Goal: Navigation & Orientation: Find specific page/section

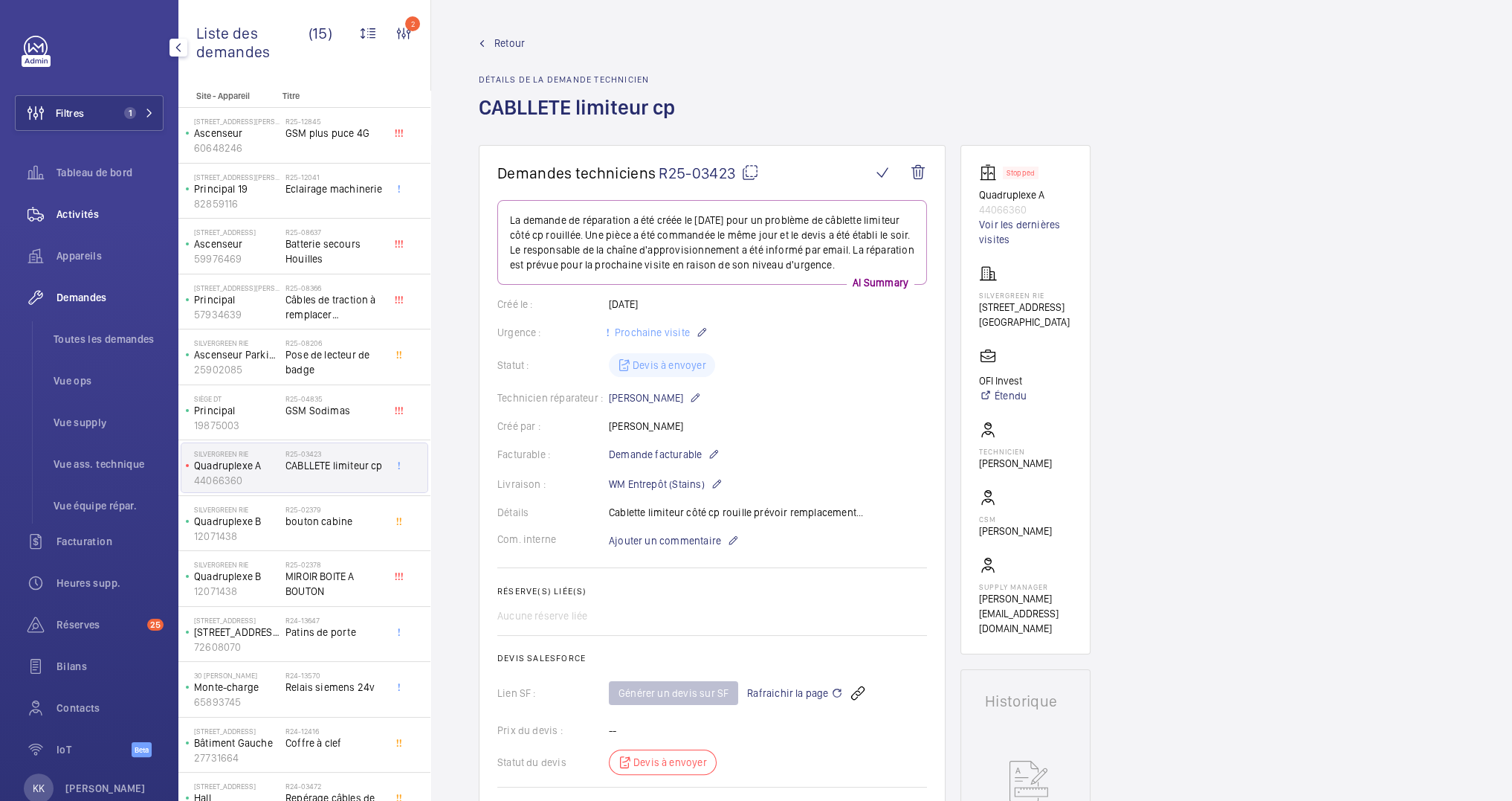
click at [67, 226] on div "Activités" at bounding box center [89, 214] width 148 height 36
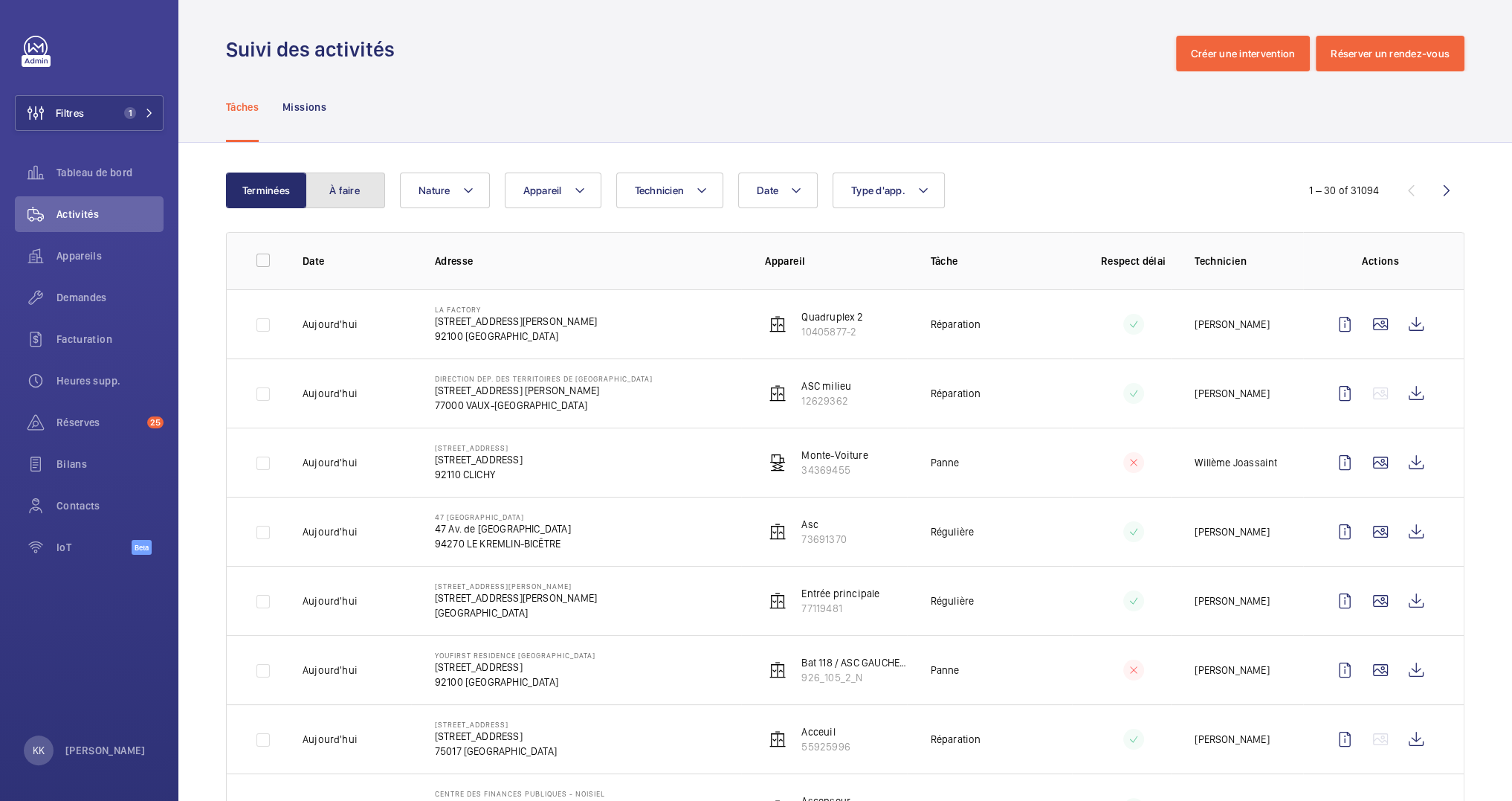
click at [356, 203] on button "À faire" at bounding box center [345, 190] width 80 height 36
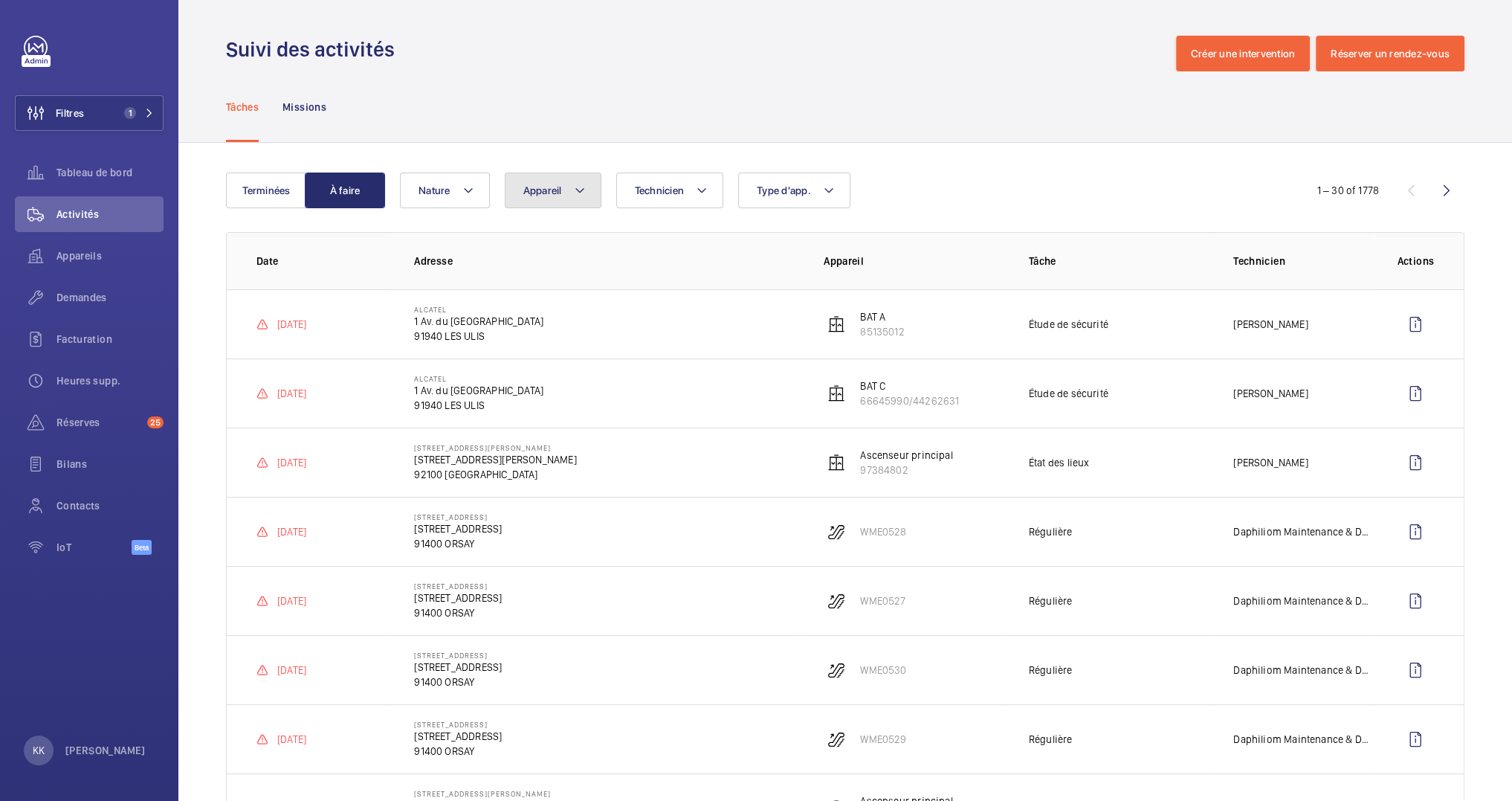
click at [540, 197] on button "Appareil" at bounding box center [553, 190] width 96 height 36
drag, startPoint x: 631, startPoint y: 245, endPoint x: 503, endPoint y: 248, distance: 128.0
click at [506, 248] on form "Sélectionner l'élément 1 89371464" at bounding box center [646, 247] width 281 height 55
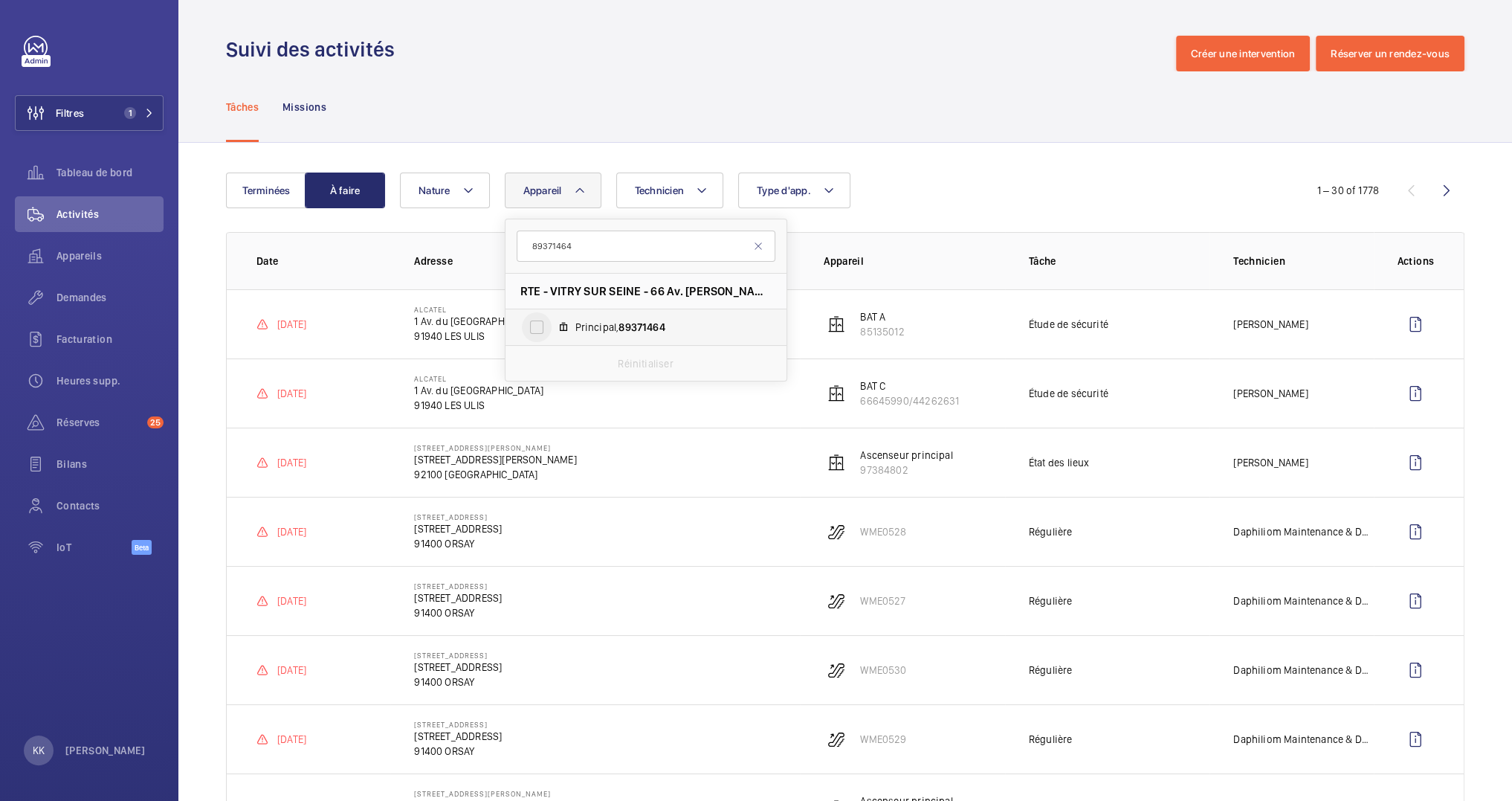
type input "89371464"
click at [541, 330] on input "Principal, 89371464" at bounding box center [536, 327] width 30 height 30
checkbox input "true"
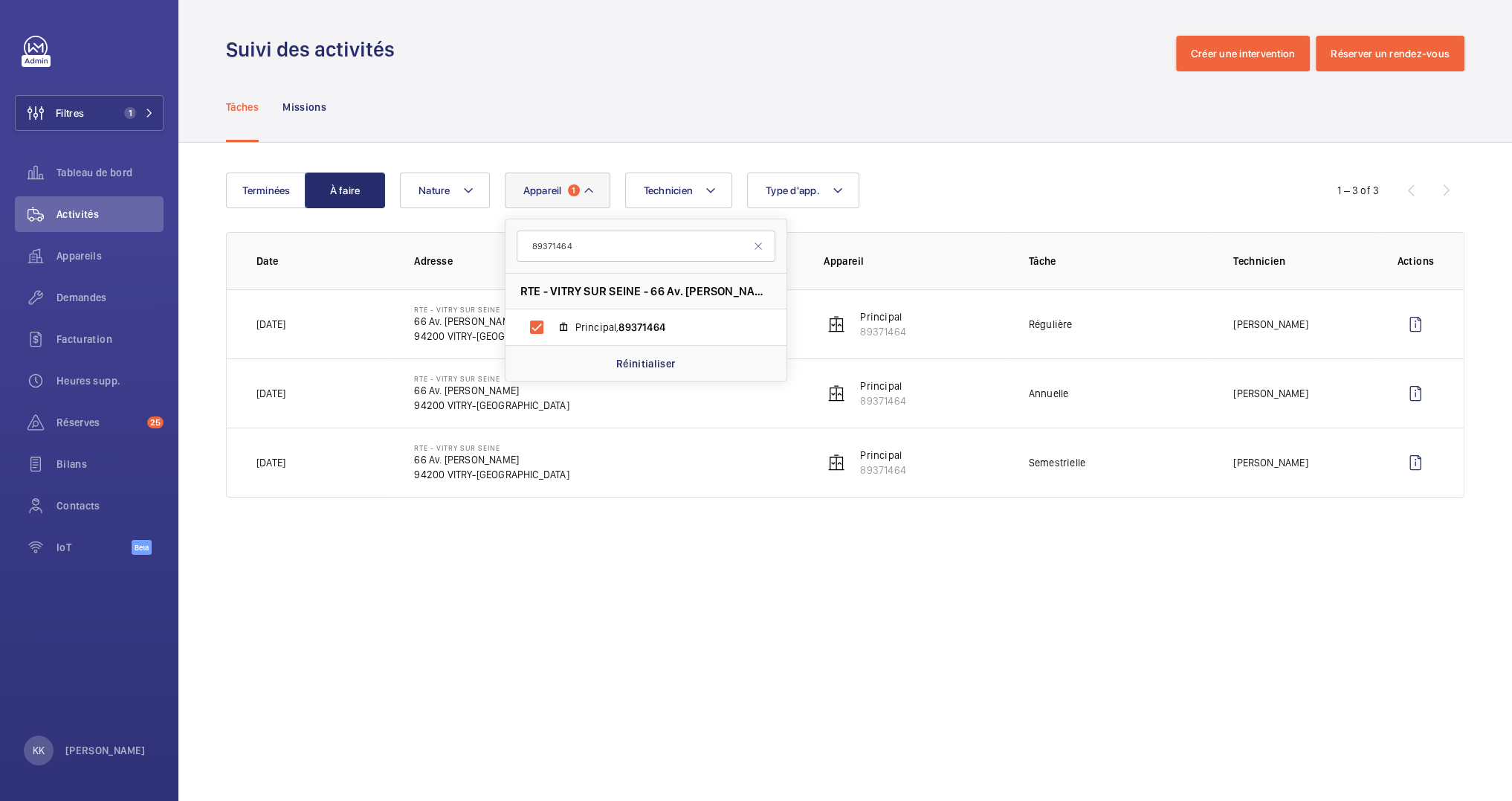
click at [608, 108] on div "Tâches Missions" at bounding box center [845, 107] width 1238 height 71
click at [287, 193] on button "Terminées" at bounding box center [266, 190] width 80 height 36
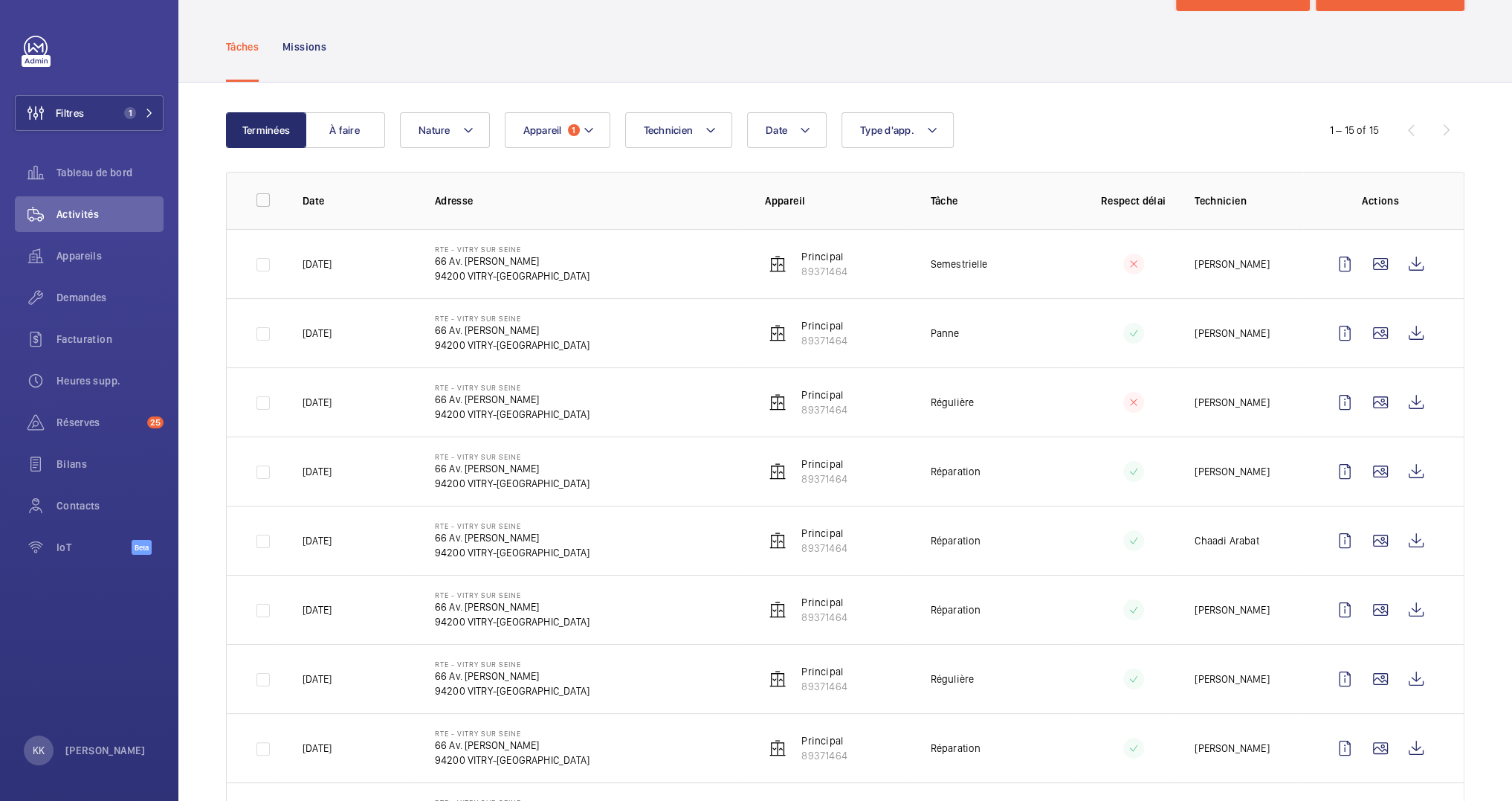
scroll to position [62, 0]
click at [1377, 411] on wm-front-icon-button at bounding box center [1381, 400] width 36 height 36
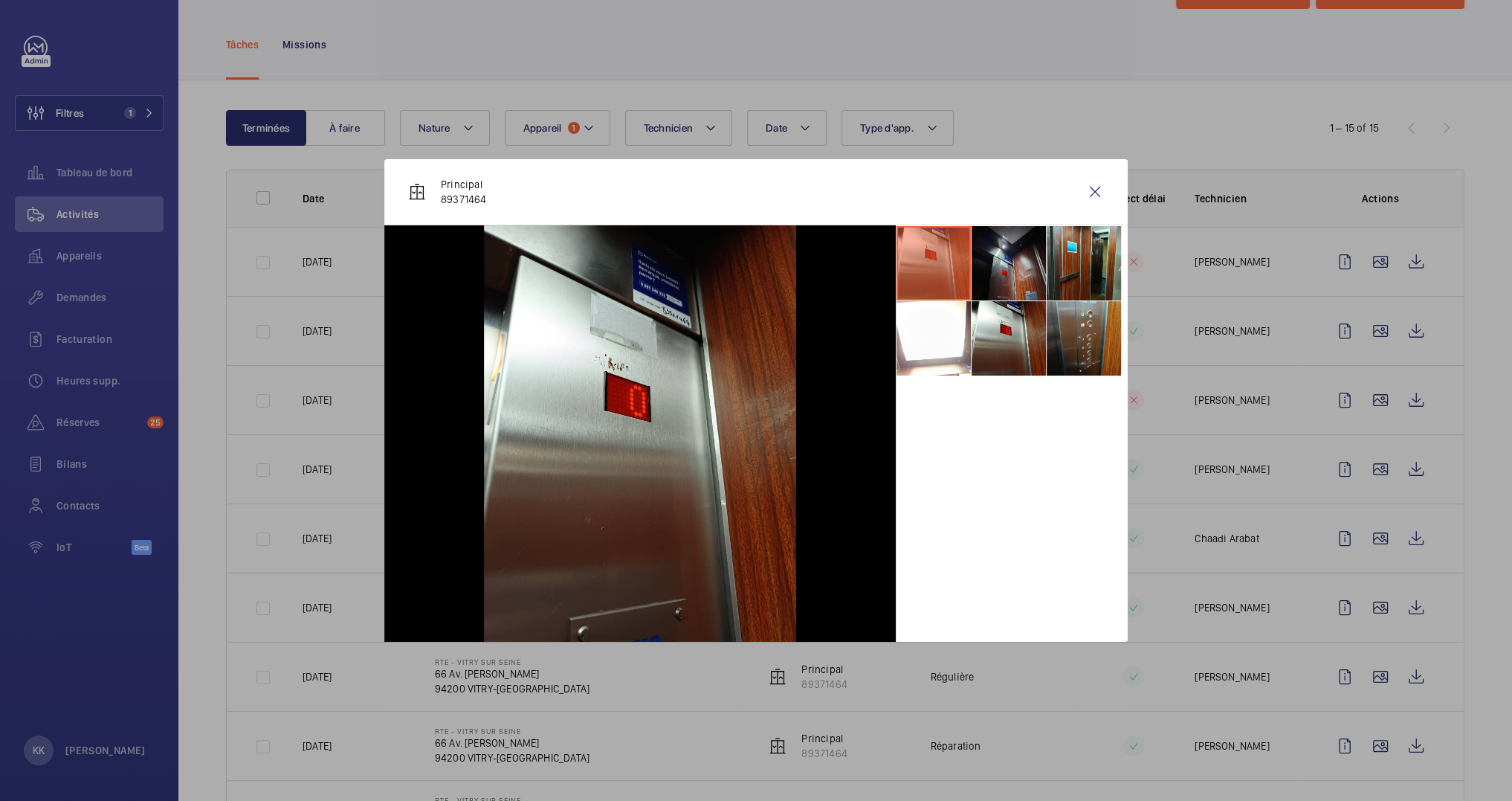
click at [1058, 334] on li at bounding box center [1083, 338] width 74 height 74
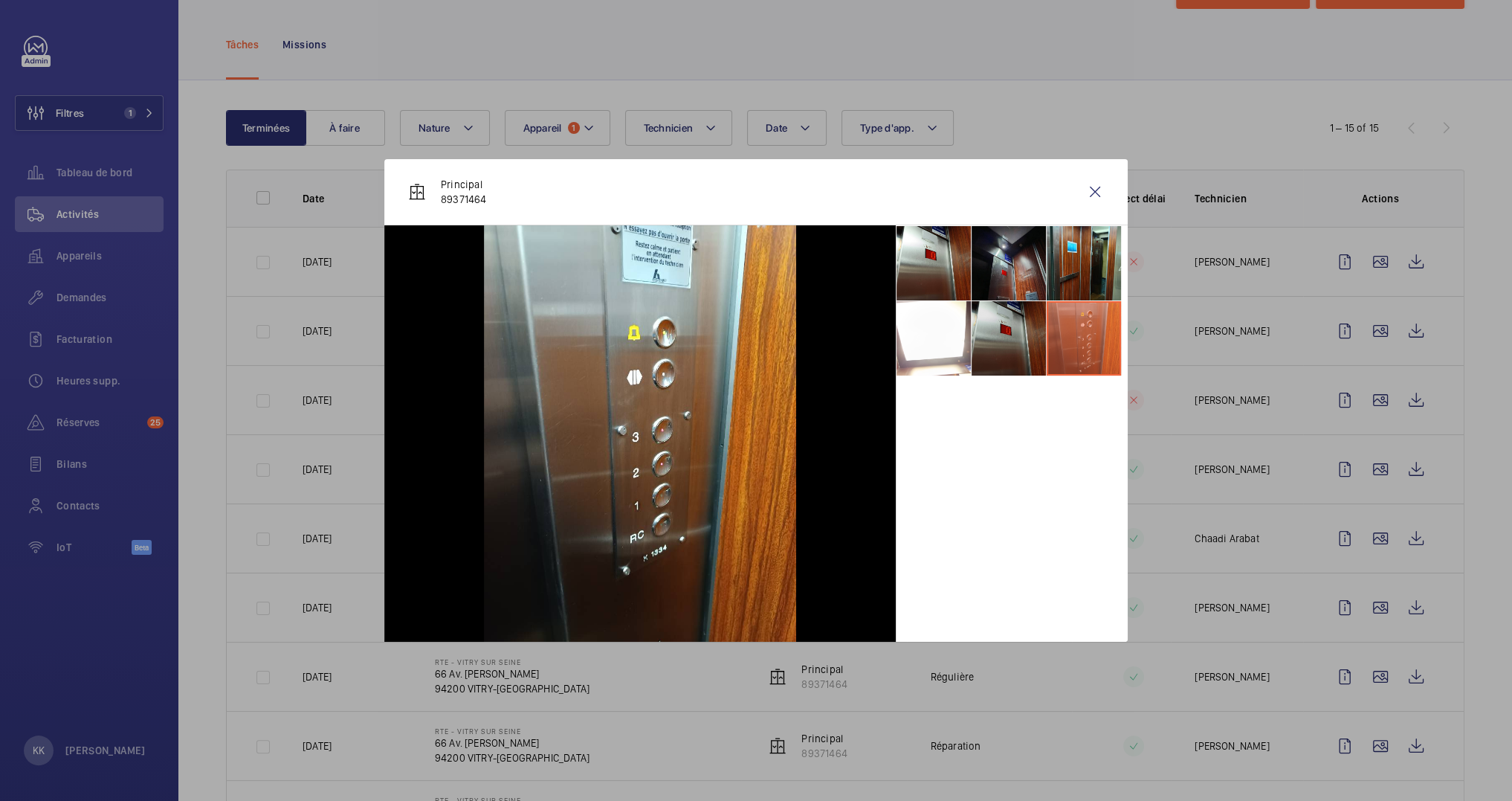
click at [1025, 328] on li at bounding box center [1008, 338] width 74 height 74
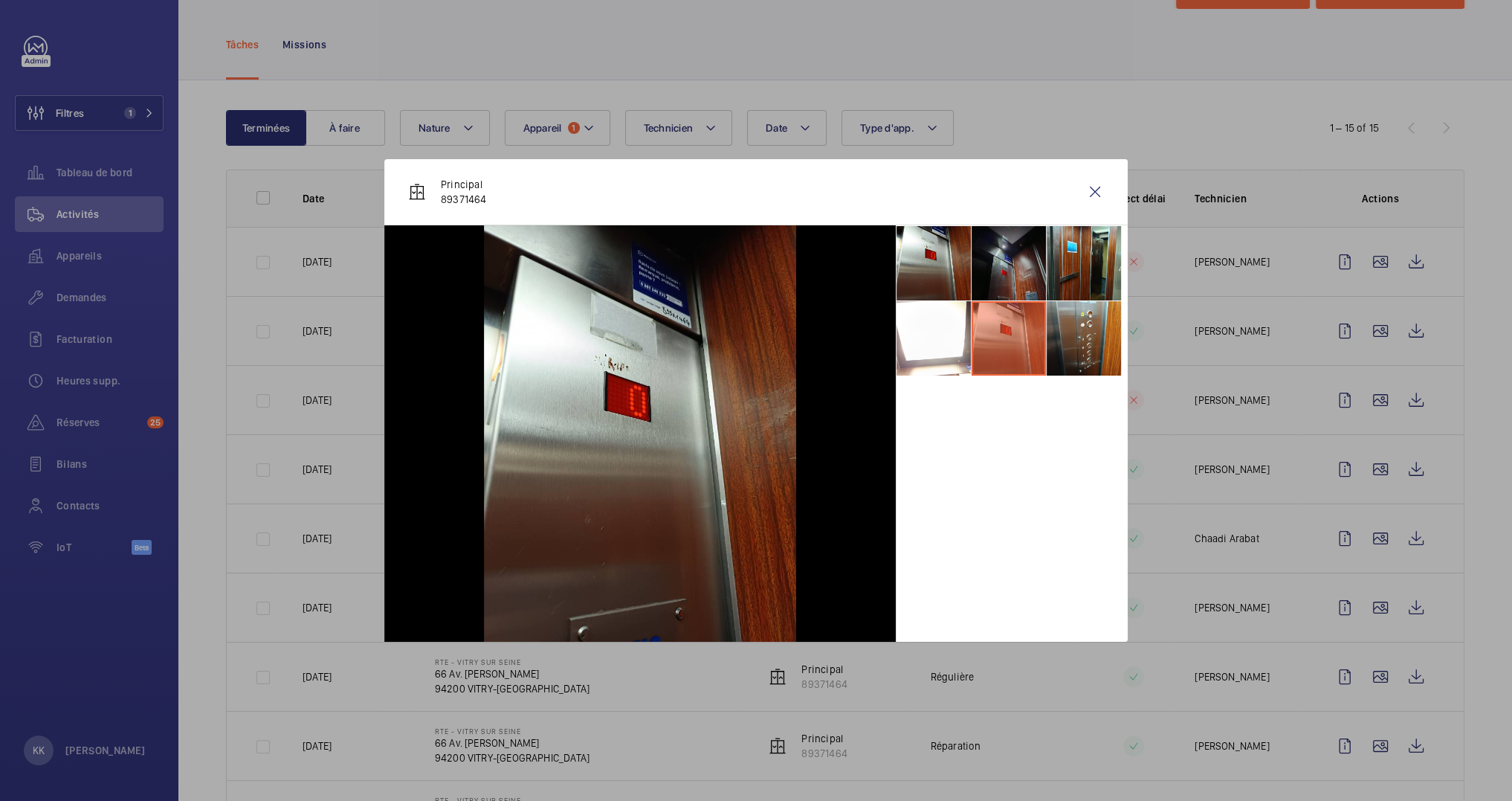
click at [1015, 288] on li at bounding box center [1008, 263] width 74 height 74
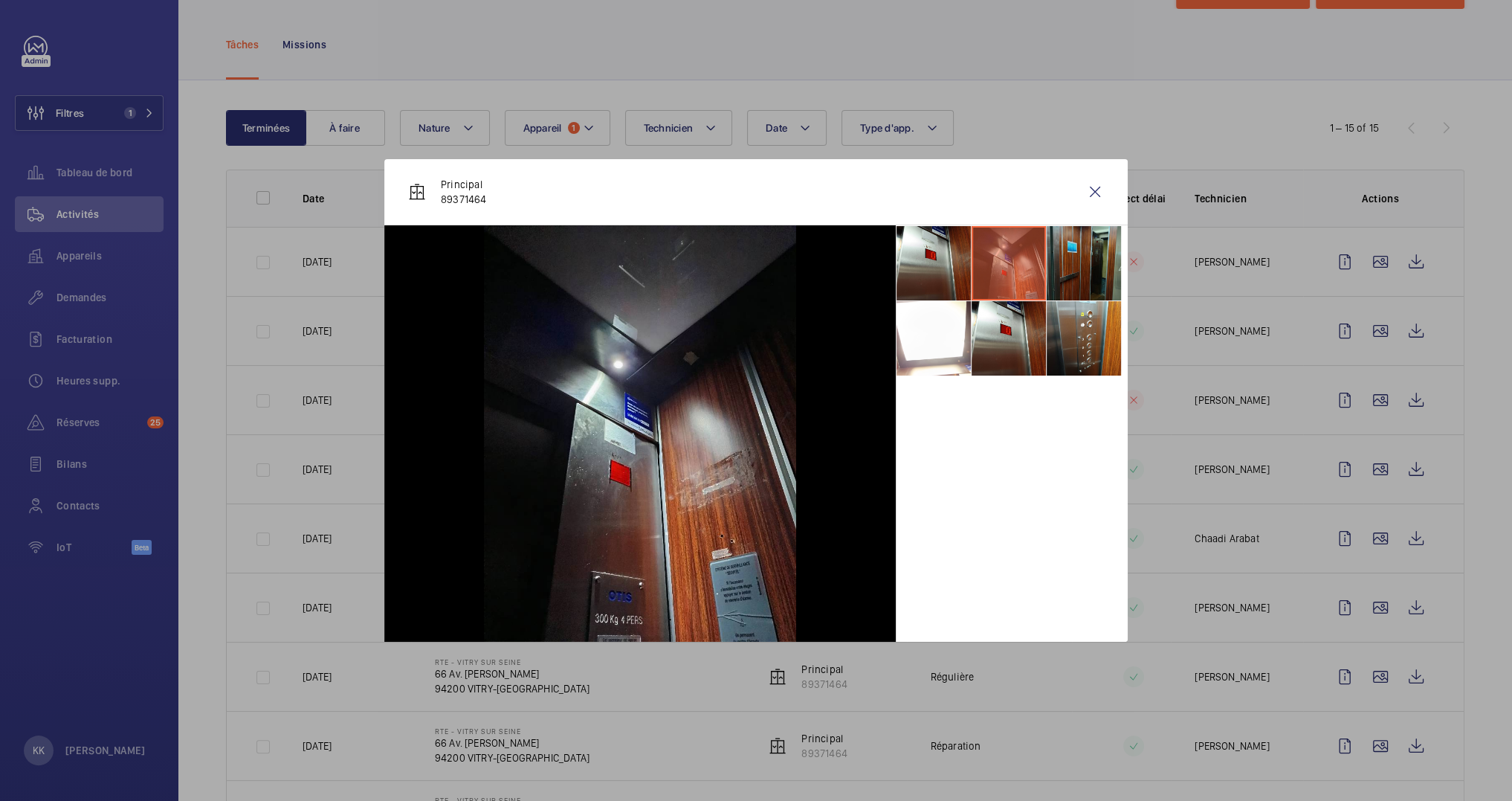
click at [1091, 263] on li at bounding box center [1083, 263] width 74 height 74
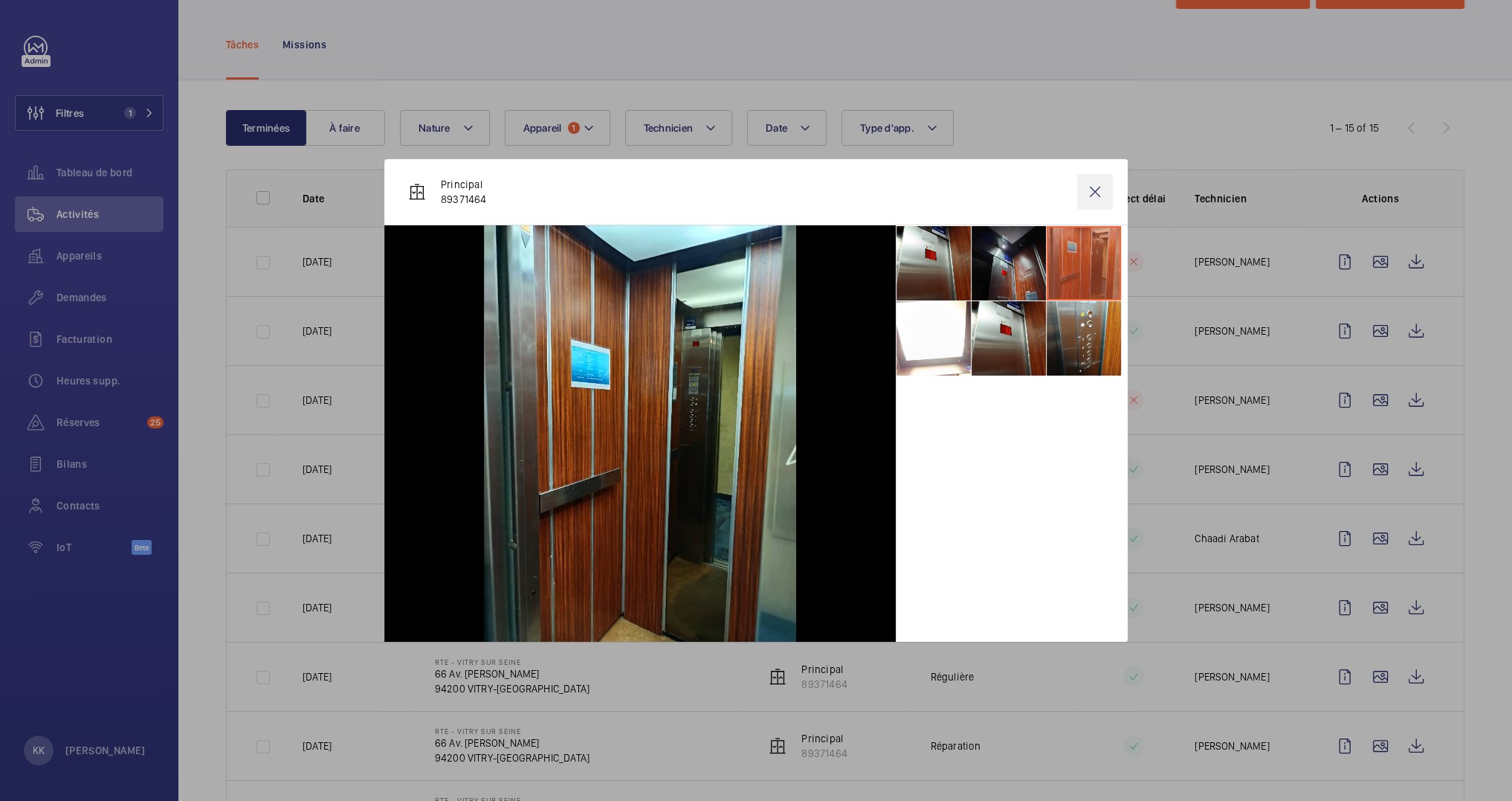
click at [1086, 185] on wm-front-icon-button at bounding box center [1095, 192] width 36 height 36
click at [1363, 332] on wm-front-icon-button at bounding box center [1381, 331] width 36 height 36
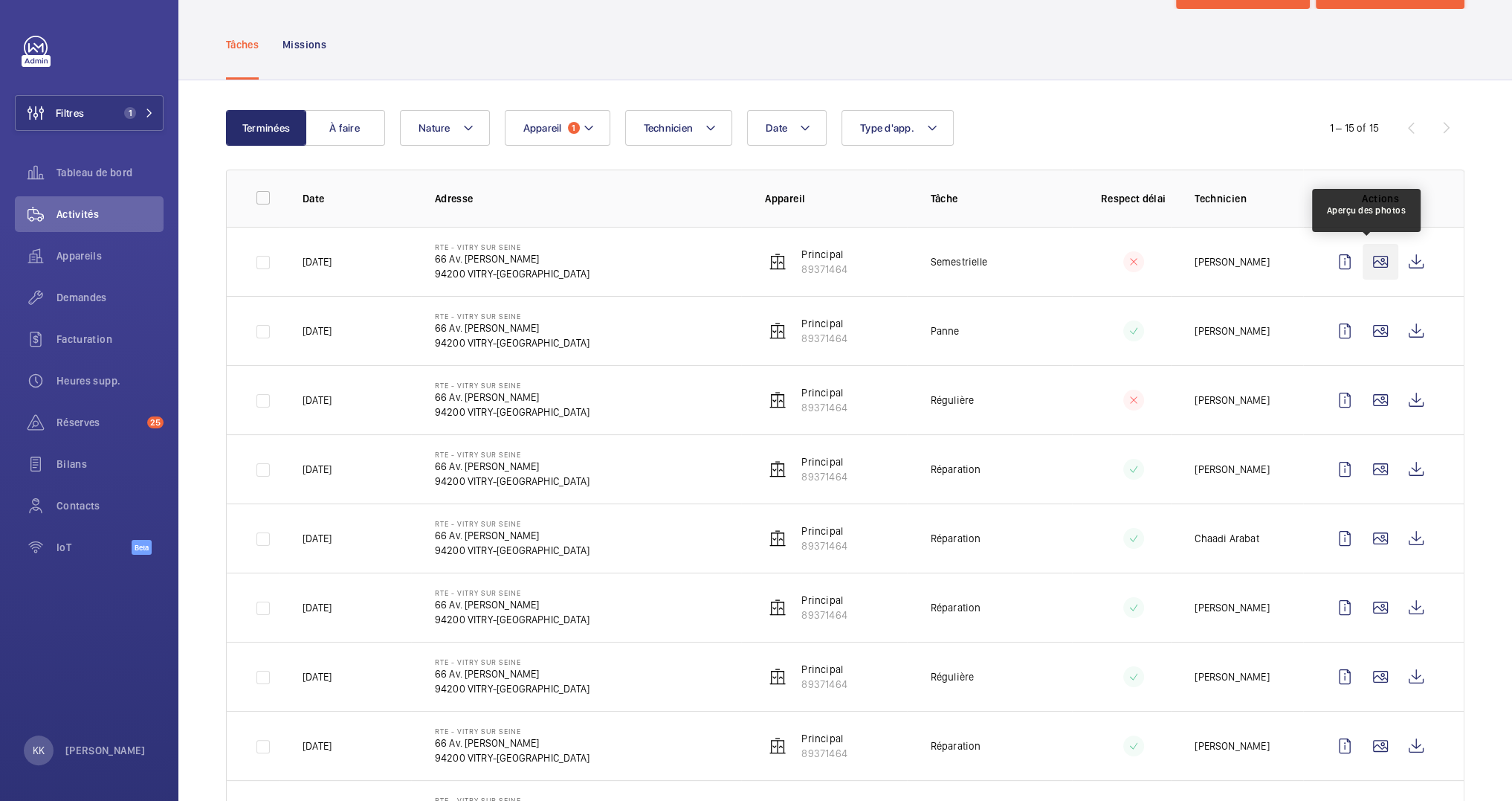
click at [1374, 259] on wm-front-icon-button at bounding box center [1381, 262] width 36 height 36
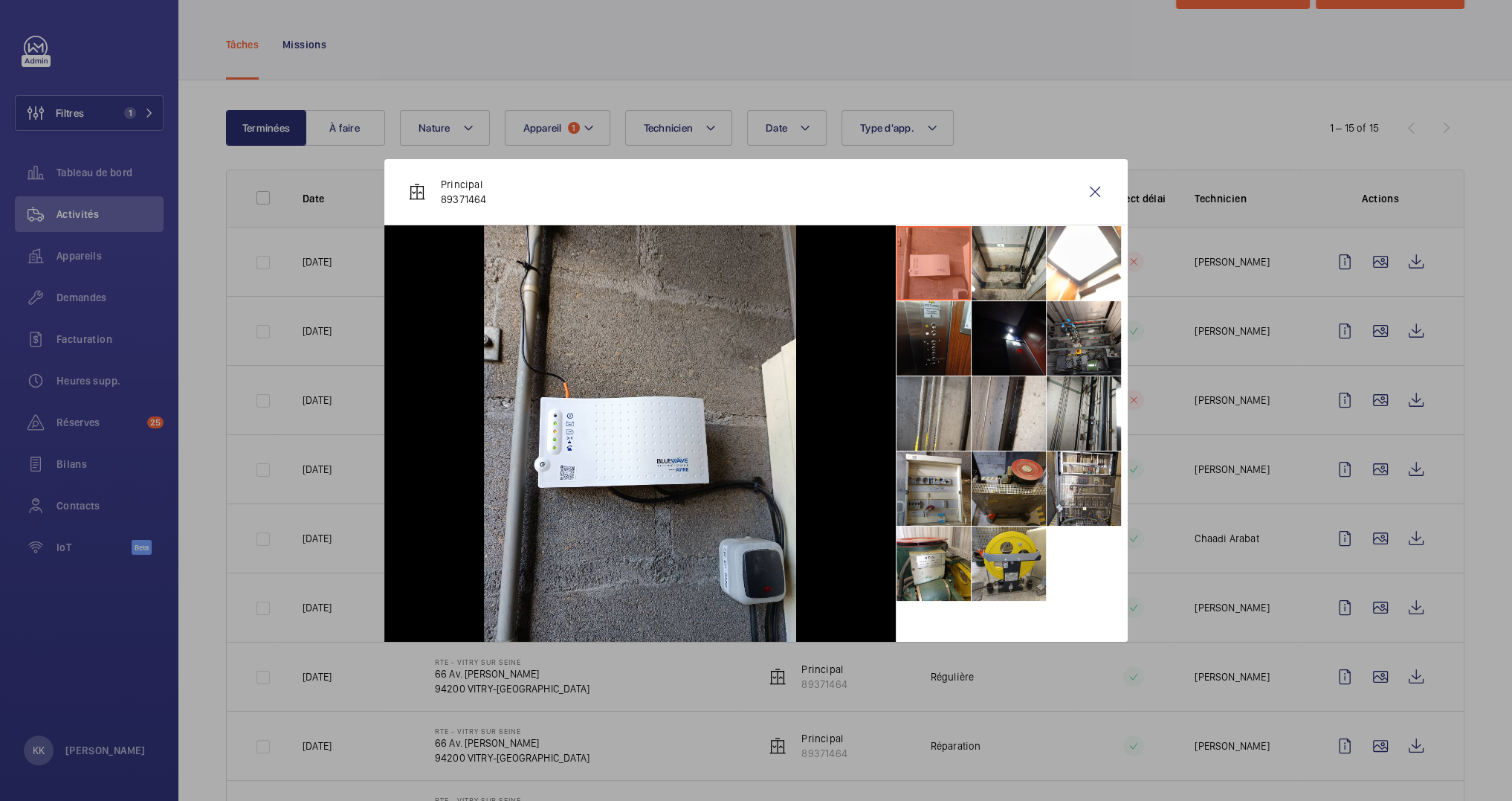
click at [1000, 507] on li at bounding box center [1008, 488] width 74 height 74
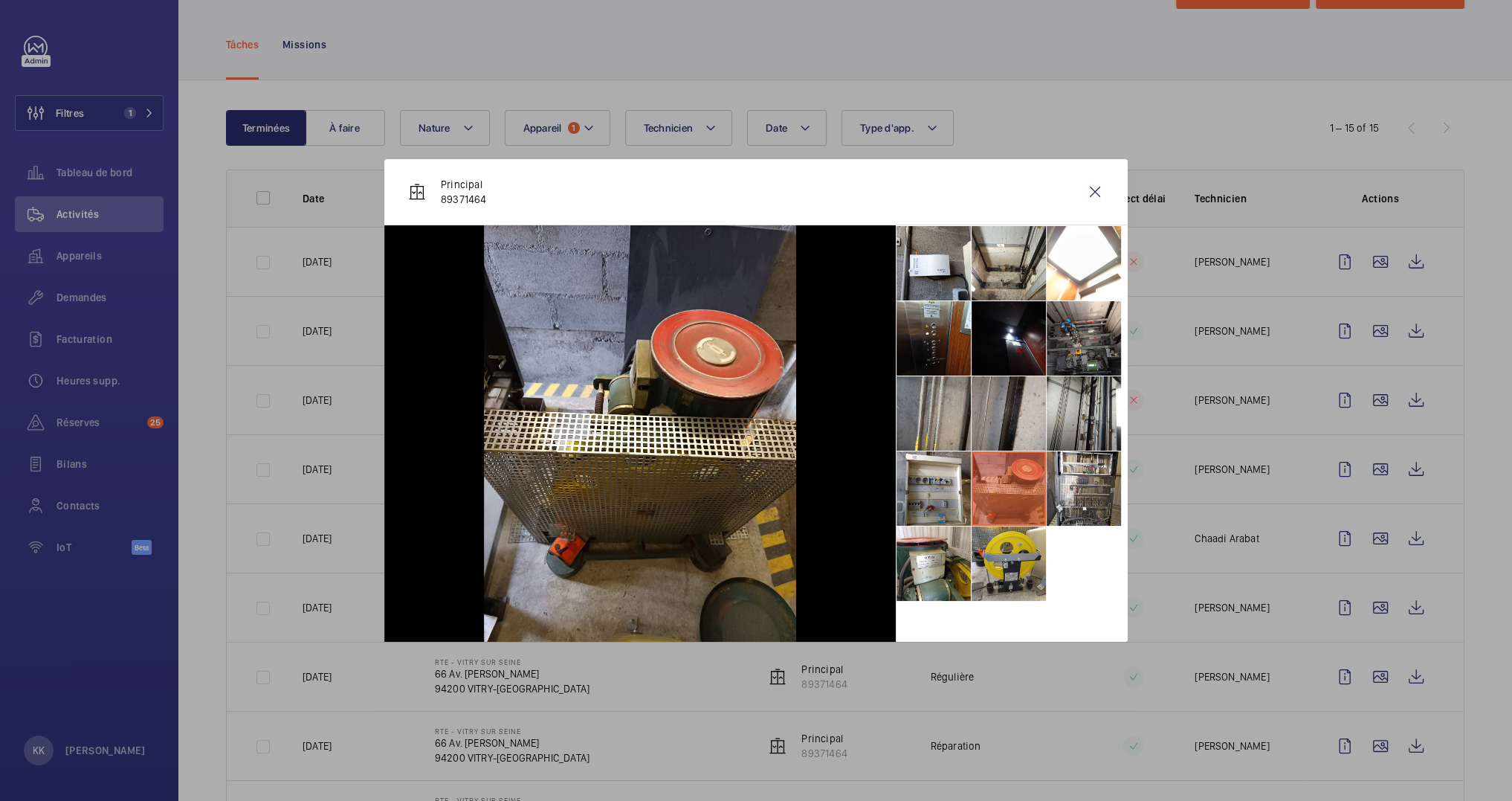
click at [1012, 407] on li at bounding box center [1008, 413] width 74 height 74
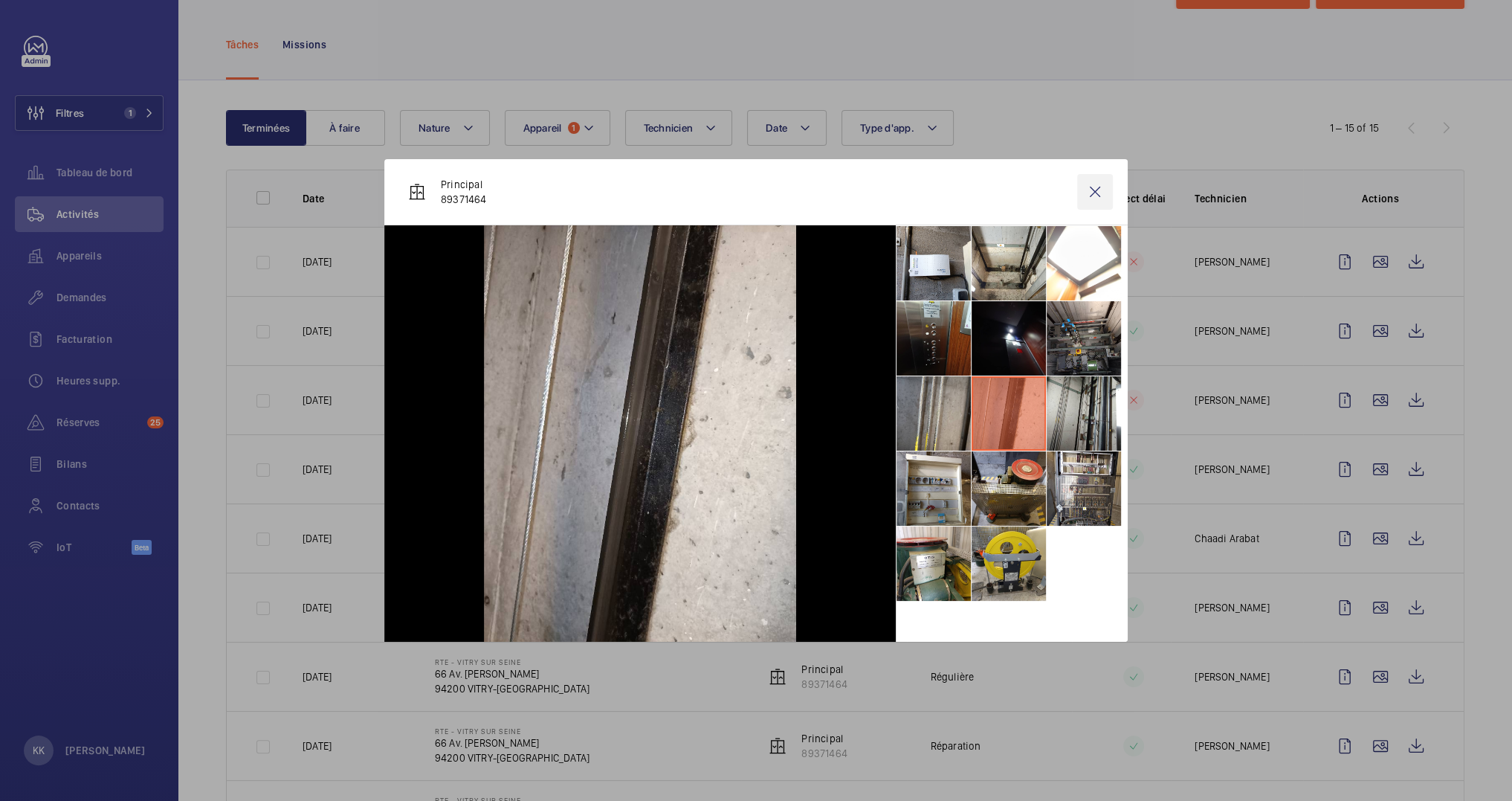
click at [1099, 196] on wm-front-icon-button at bounding box center [1095, 192] width 36 height 36
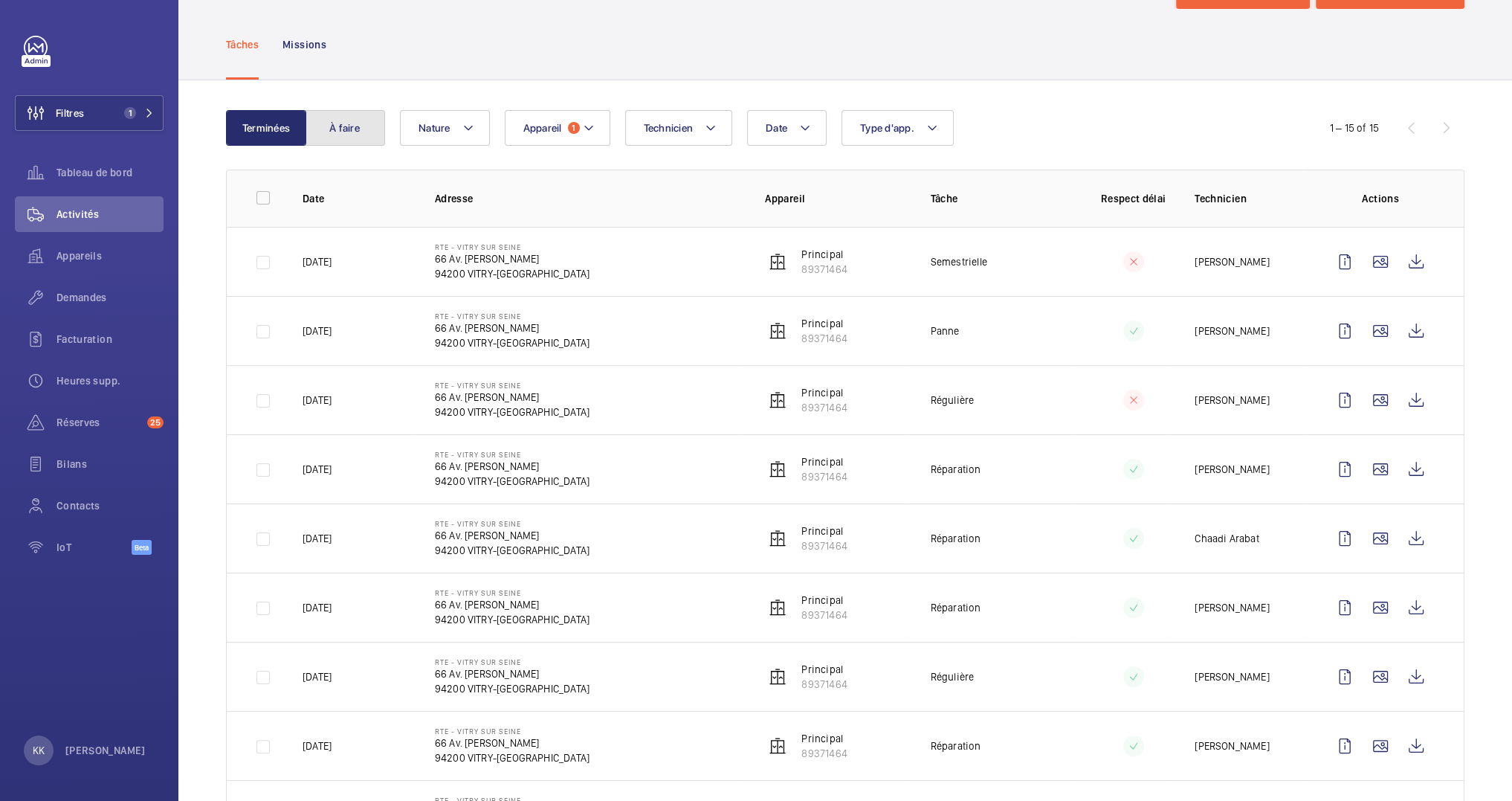
click at [357, 140] on button "À faire" at bounding box center [345, 128] width 80 height 36
click at [332, 79] on div "Tâches Missions" at bounding box center [845, 44] width 1238 height 71
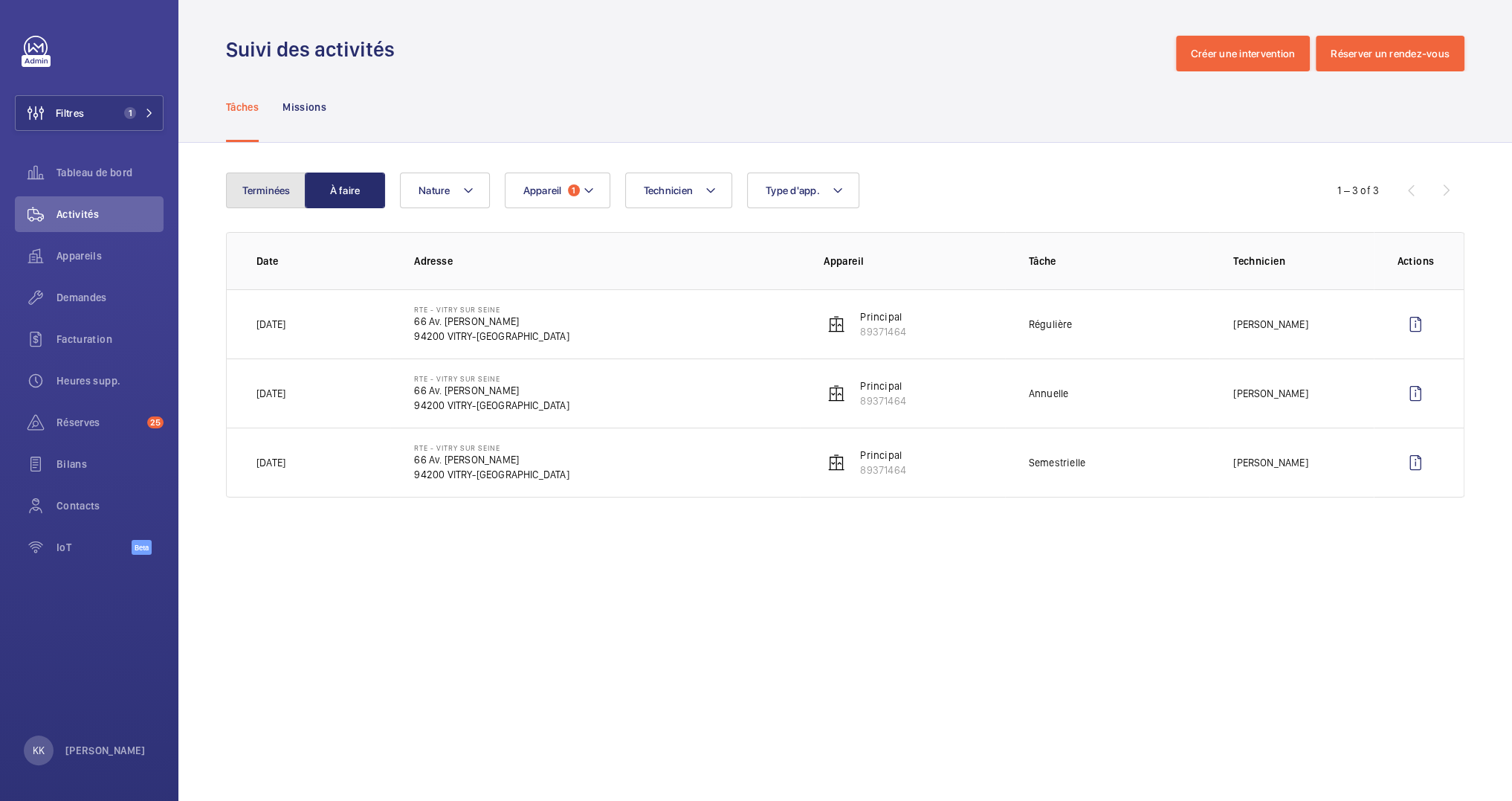
click at [254, 184] on button "Terminées" at bounding box center [266, 190] width 80 height 36
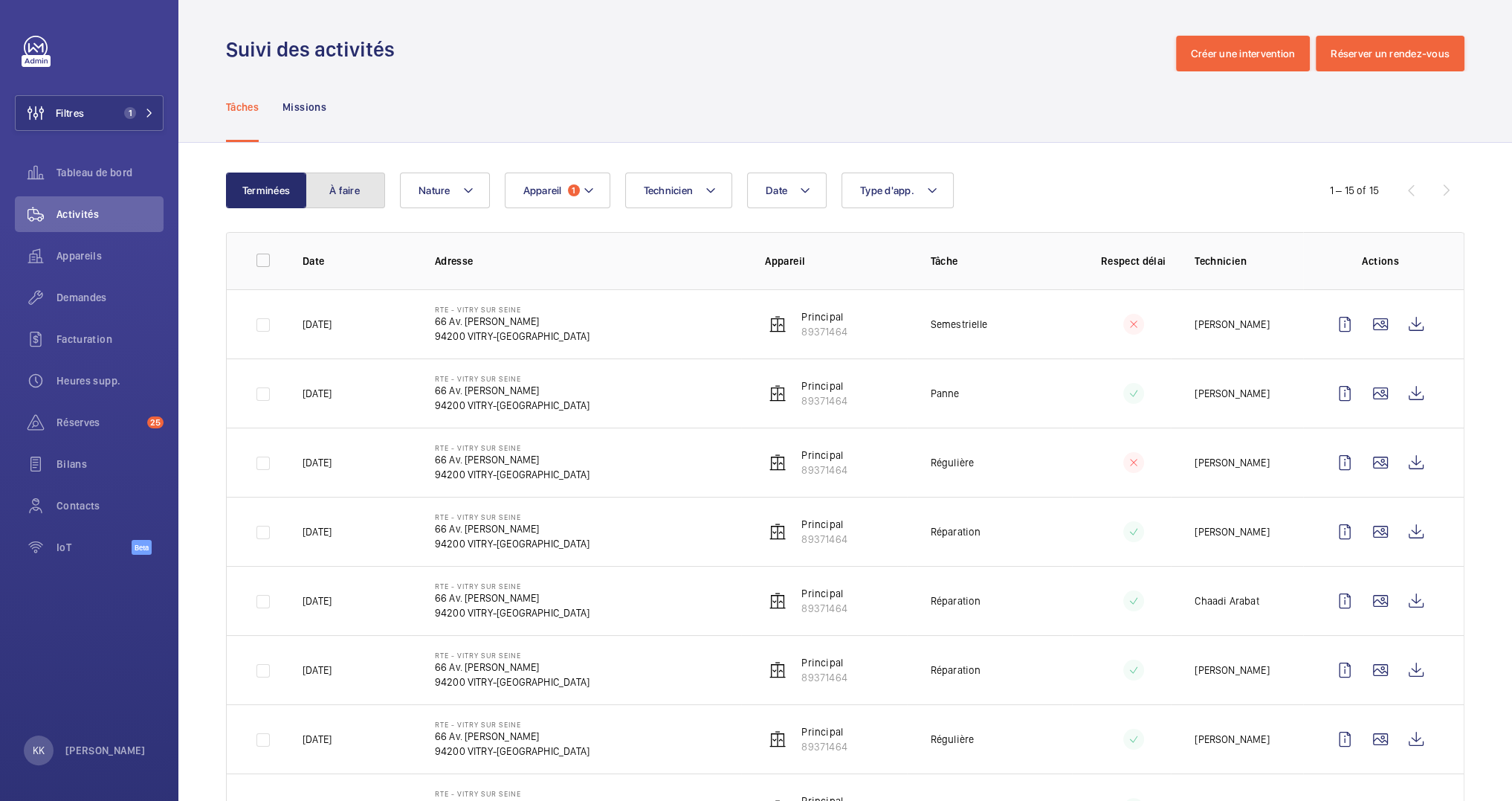
click at [321, 194] on button "À faire" at bounding box center [345, 190] width 80 height 36
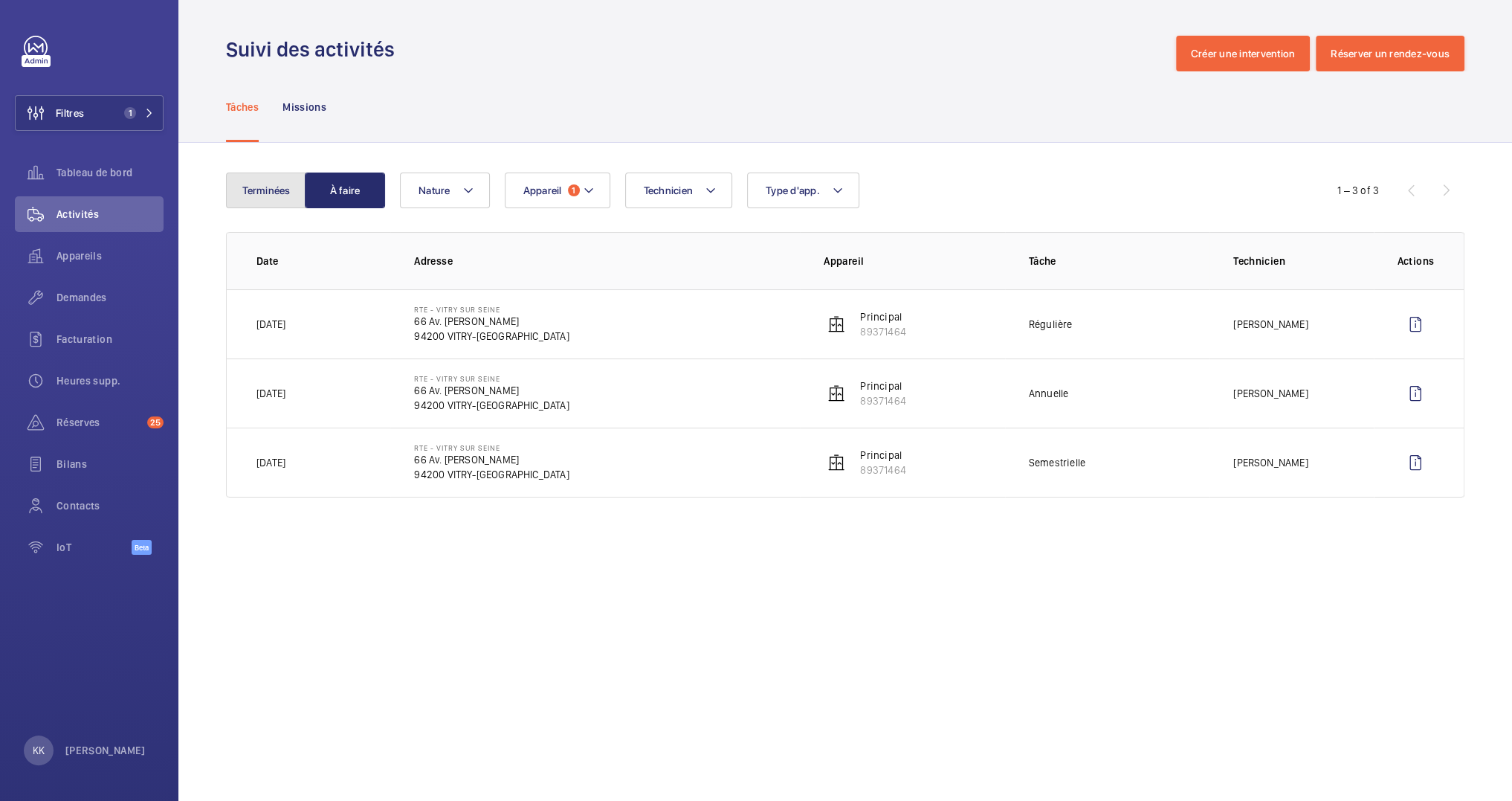
click at [254, 201] on button "Terminées" at bounding box center [266, 190] width 80 height 36
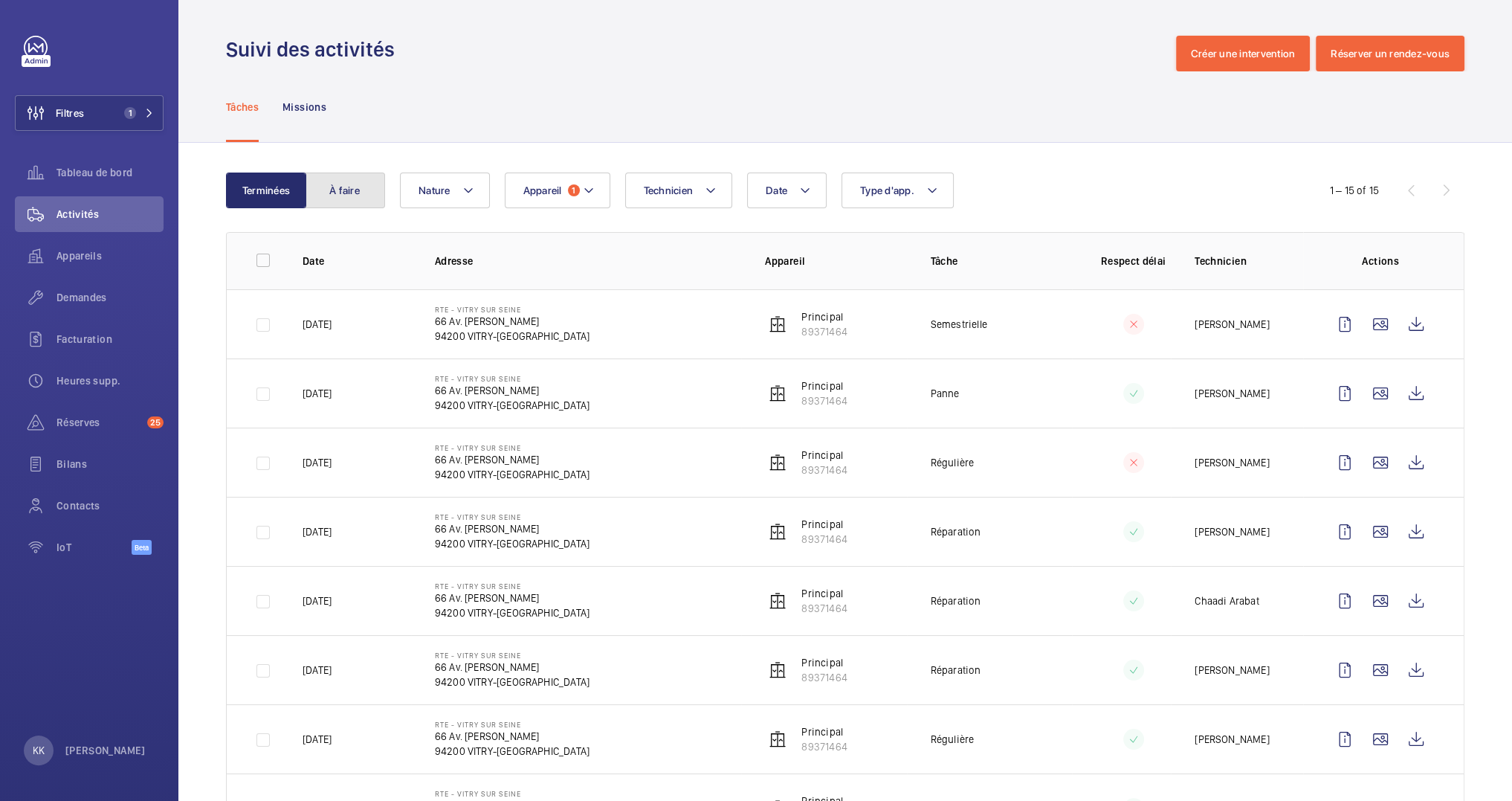
click at [344, 192] on button "À faire" at bounding box center [345, 190] width 80 height 36
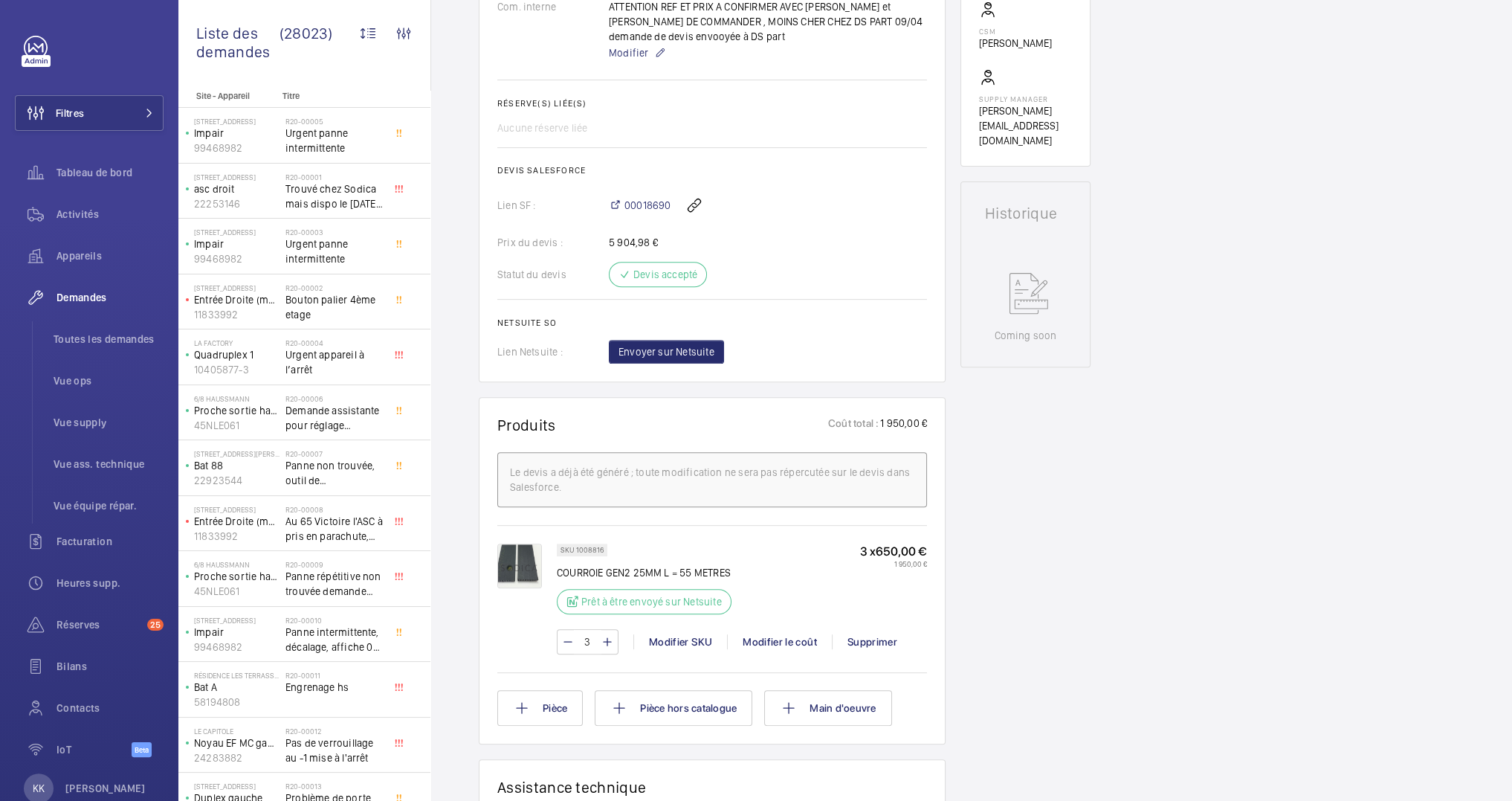
scroll to position [43, 0]
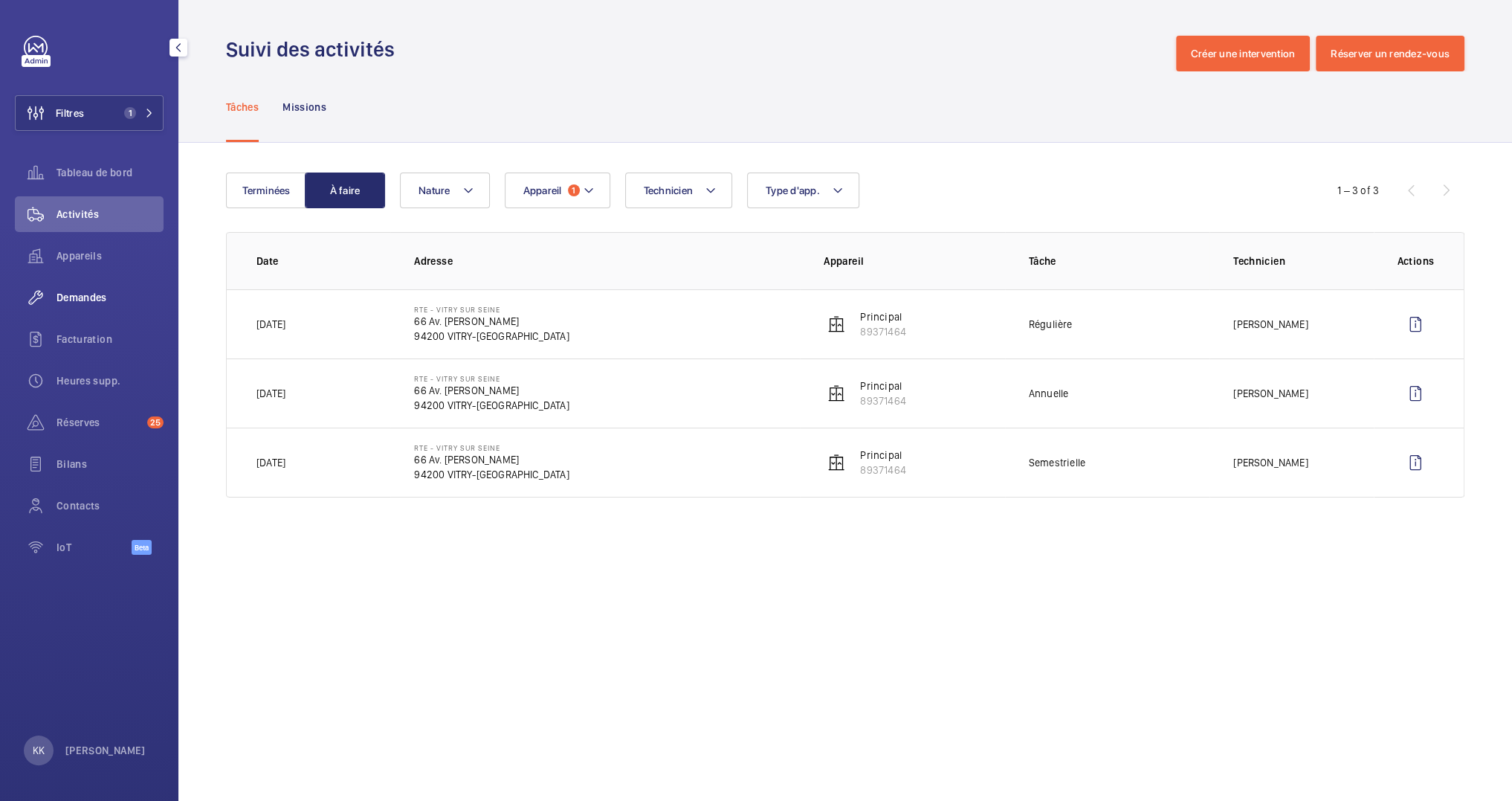
click at [101, 288] on div "Demandes" at bounding box center [89, 298] width 148 height 36
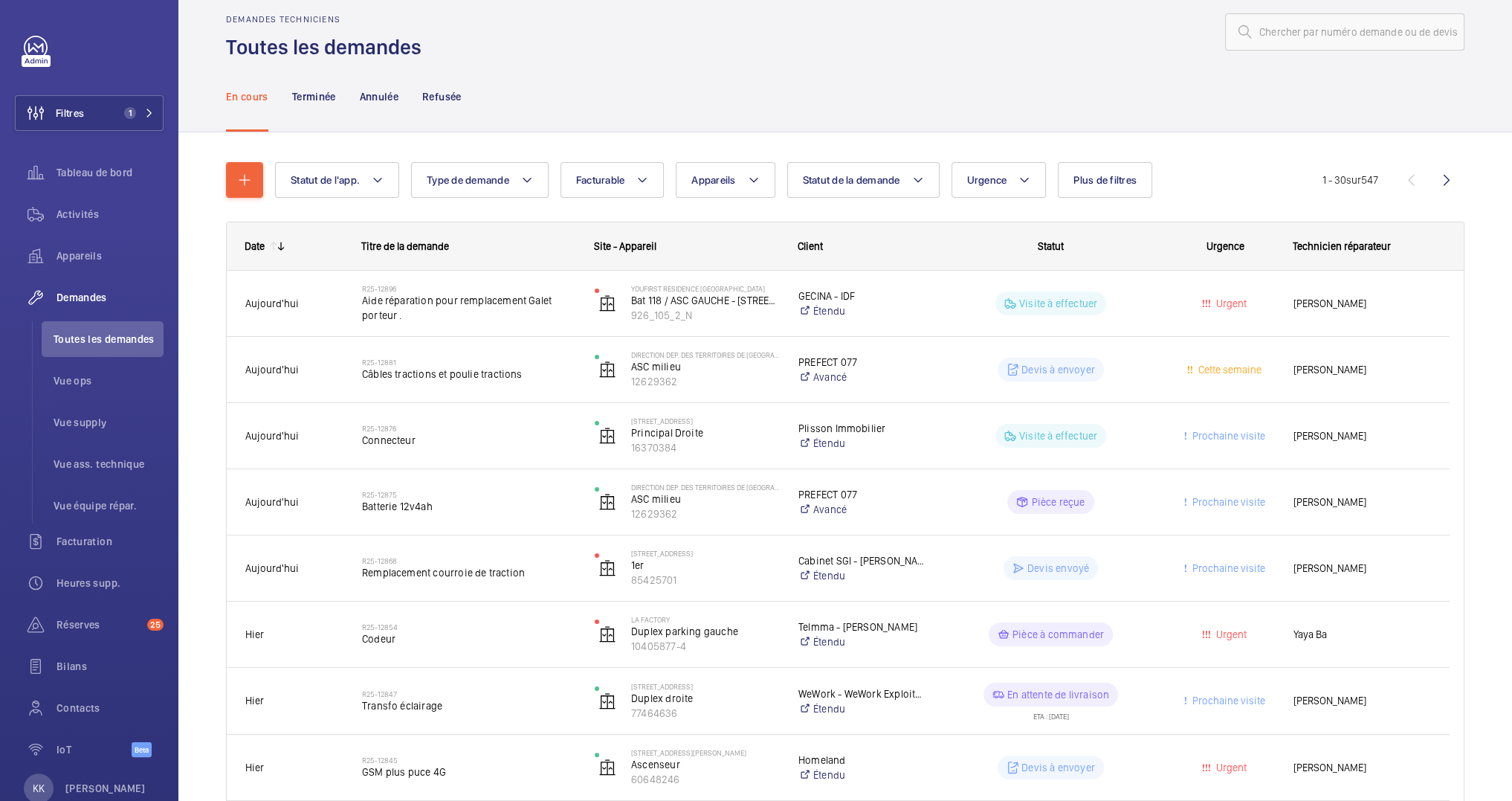
scroll to position [24, 0]
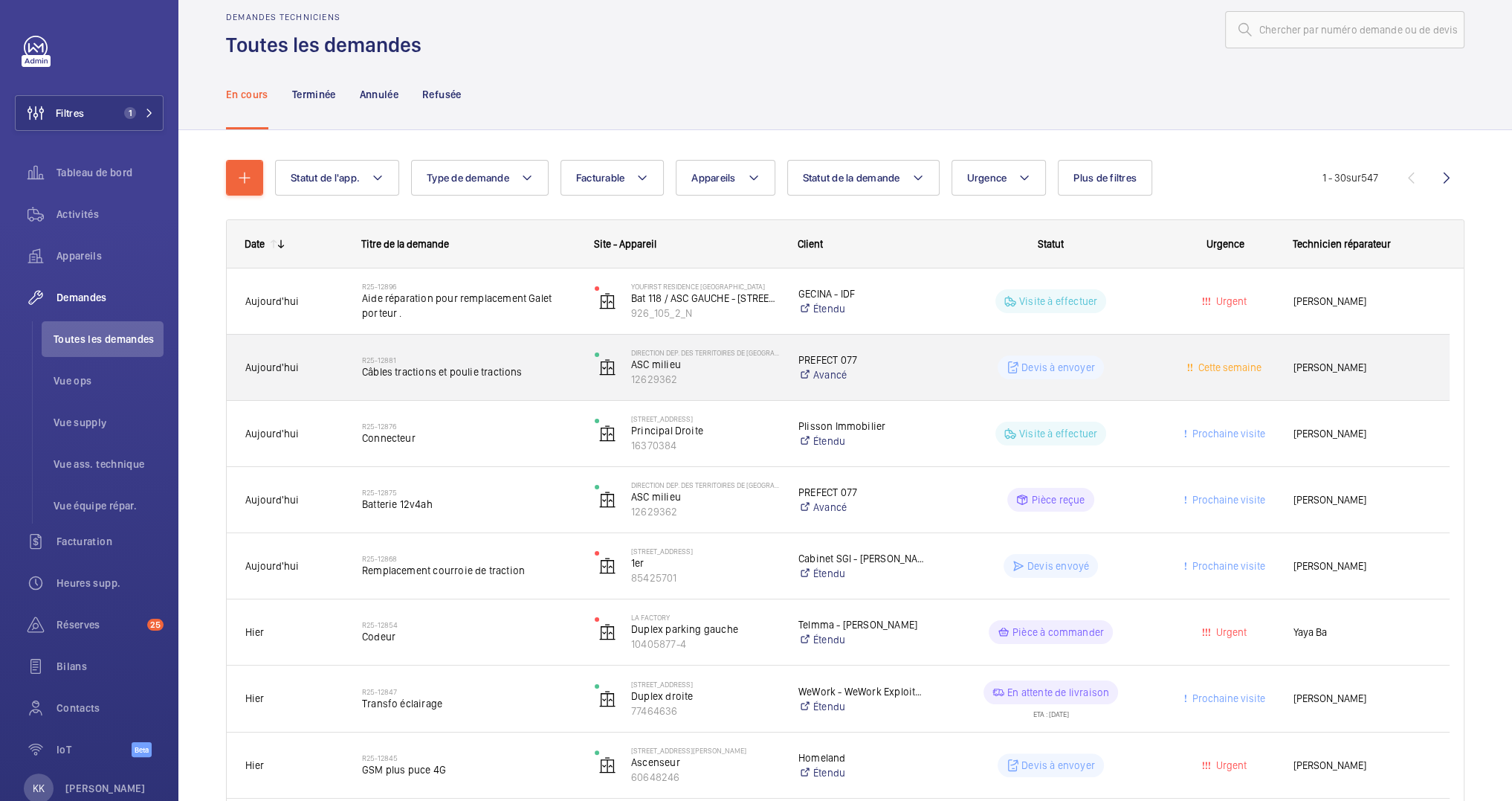
click at [490, 377] on span "Câbles tractions et poulie tractions" at bounding box center [469, 371] width 213 height 15
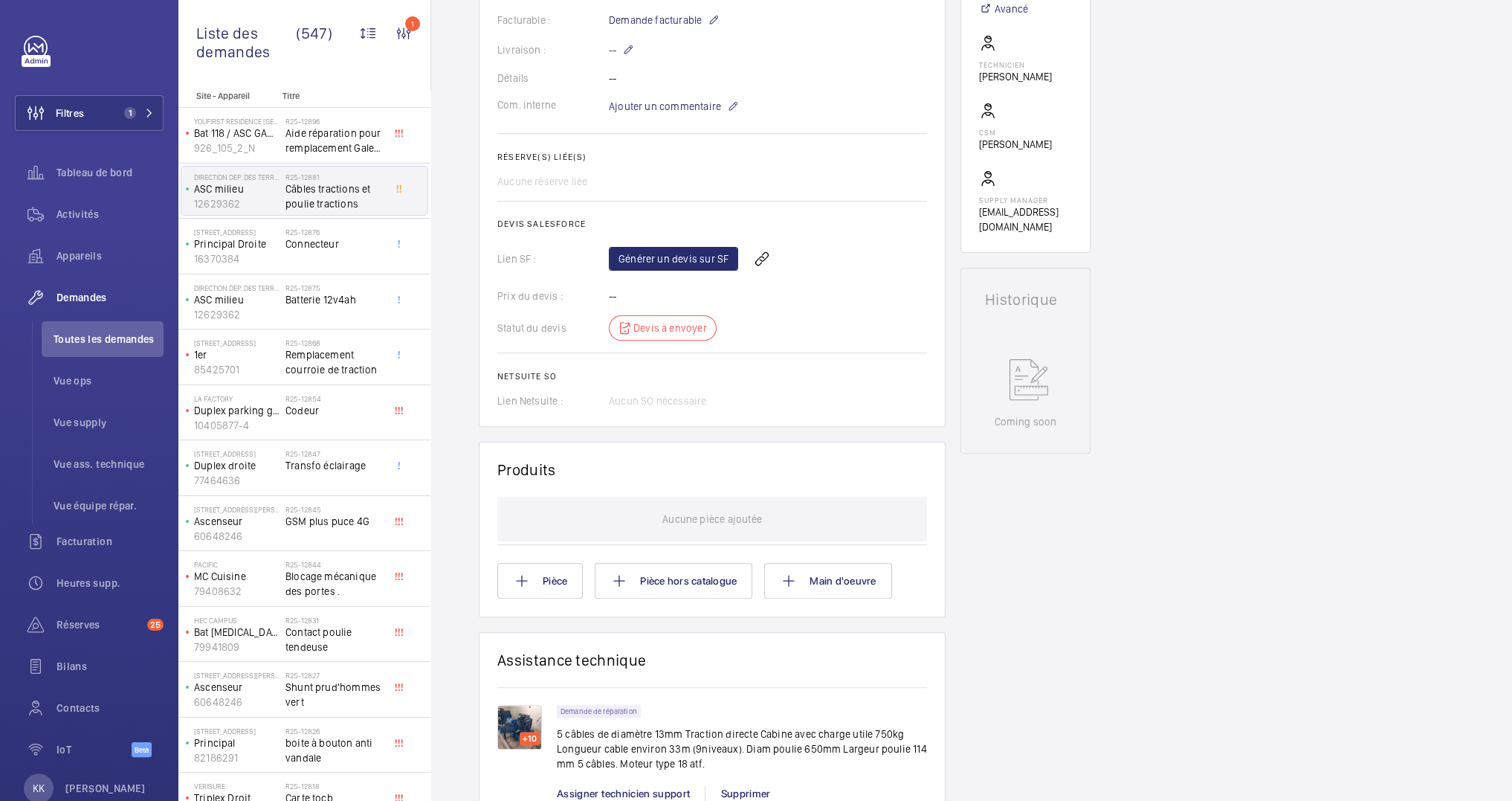
scroll to position [618, 0]
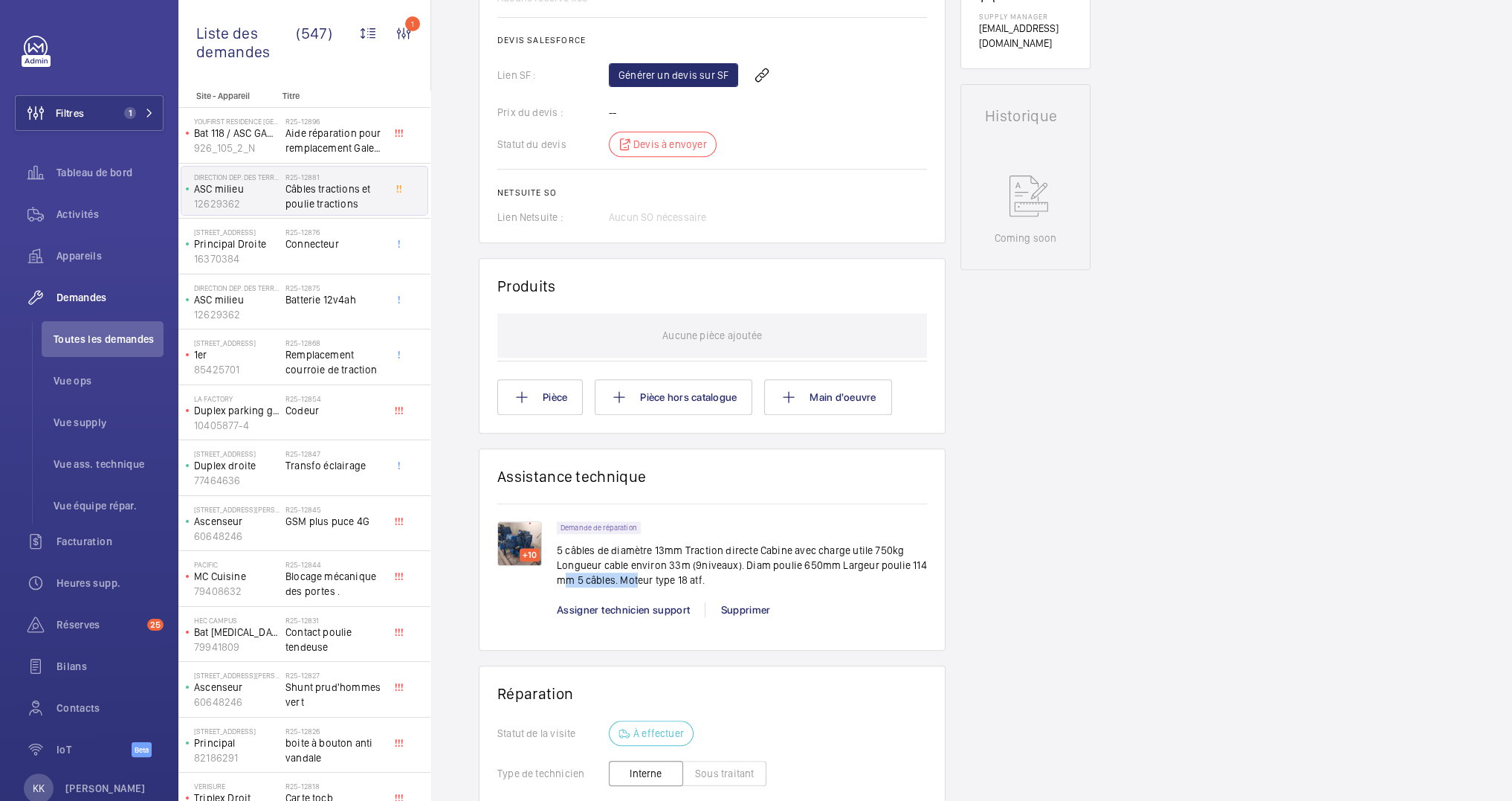
drag, startPoint x: 565, startPoint y: 575, endPoint x: 642, endPoint y: 572, distance: 77.1
click at [640, 573] on p "5 câbles de diamètre 13mm Traction directe Cabine avec charge utile 750kg Longu…" at bounding box center [742, 565] width 370 height 44
click at [687, 567] on p "5 câbles de diamètre 13mm Traction directe Cabine avec charge utile 750kg Longu…" at bounding box center [742, 565] width 370 height 44
drag, startPoint x: 665, startPoint y: 561, endPoint x: 720, endPoint y: 565, distance: 55.1
click at [720, 565] on p "5 câbles de diamètre 13mm Traction directe Cabine avec charge utile 750kg Longu…" at bounding box center [742, 565] width 370 height 44
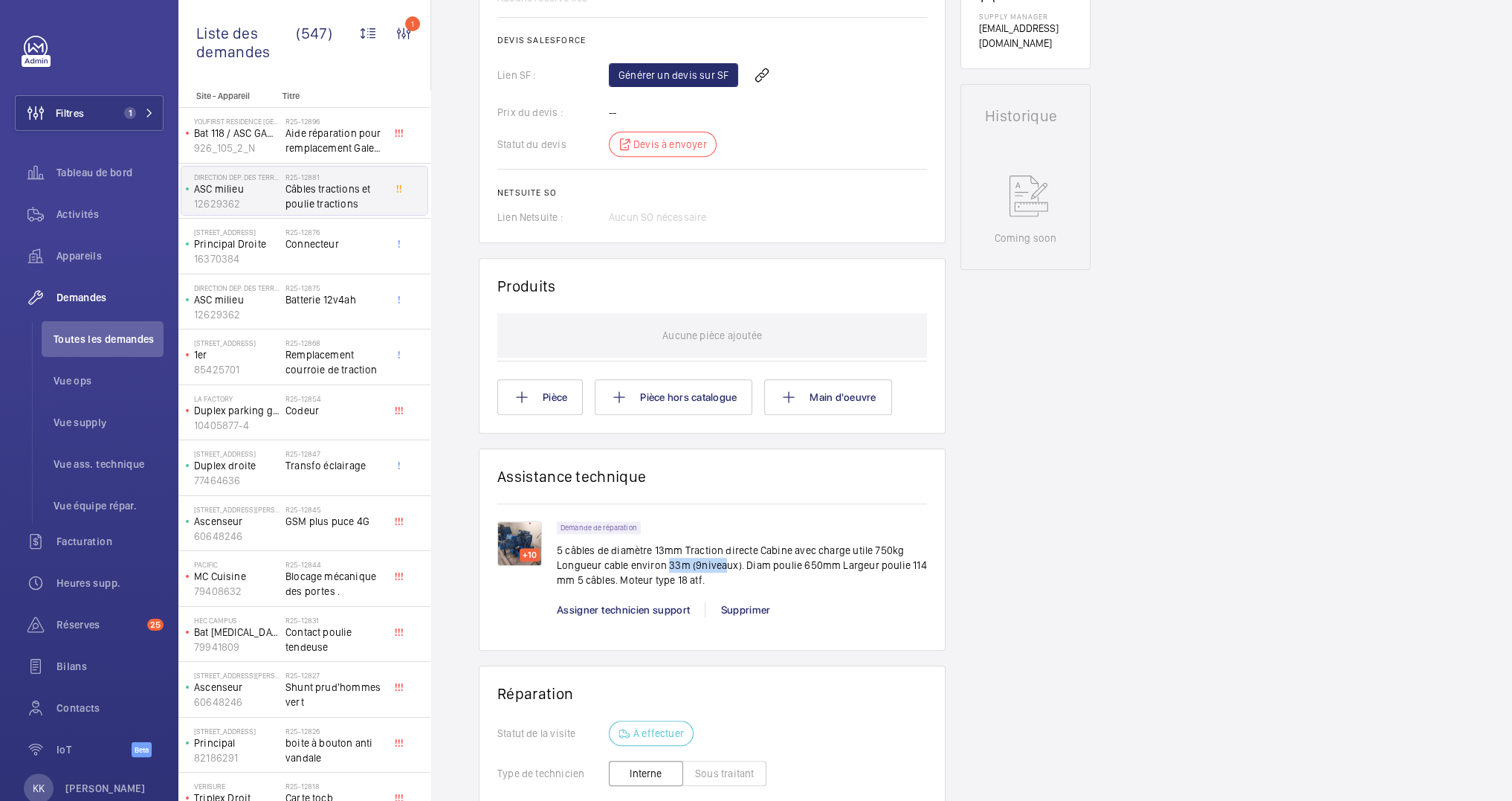
click at [722, 564] on p "5 câbles de diamètre 13mm Traction directe Cabine avec charge utile 750kg Longu…" at bounding box center [742, 565] width 370 height 44
drag, startPoint x: 696, startPoint y: 565, endPoint x: 667, endPoint y: 566, distance: 29.0
click at [667, 566] on p "5 câbles de diamètre 13mm Traction directe Cabine avec charge utile 750kg Longu…" at bounding box center [742, 565] width 370 height 44
click at [699, 562] on p "5 câbles de diamètre 13mm Traction directe Cabine avec charge utile 750kg Longu…" at bounding box center [742, 565] width 370 height 44
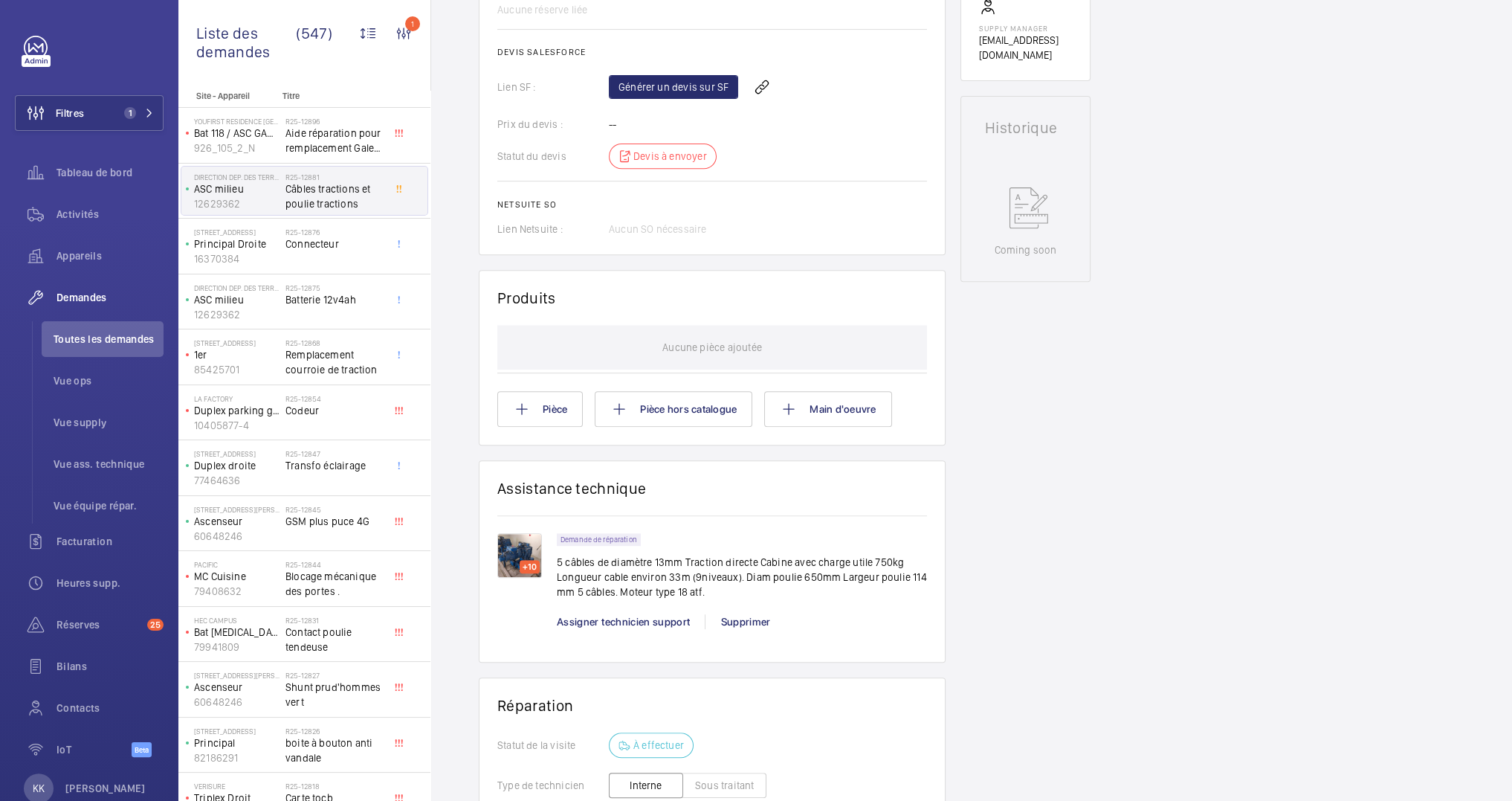
scroll to position [209, 0]
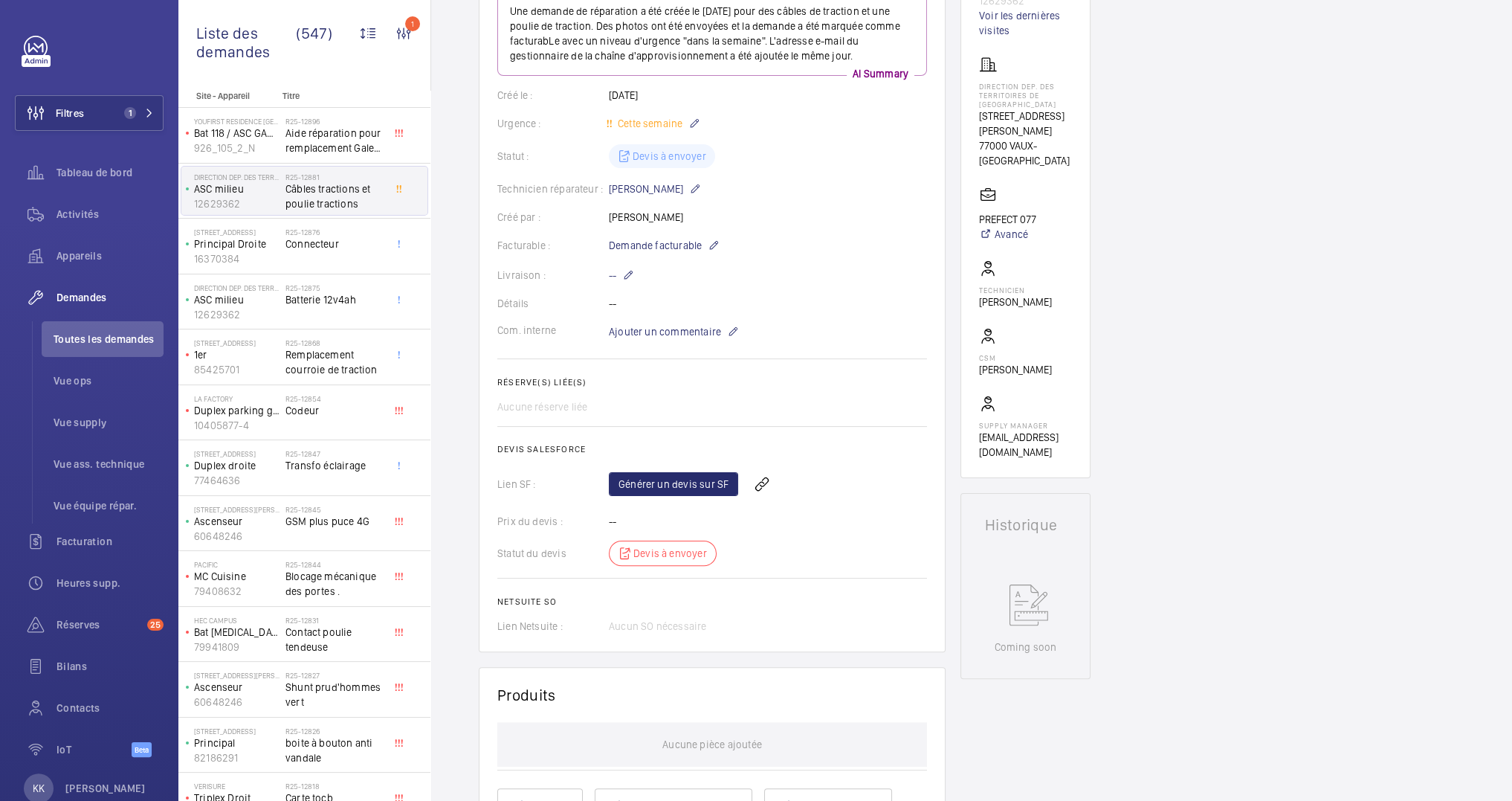
drag, startPoint x: 540, startPoint y: 363, endPoint x: 547, endPoint y: 359, distance: 8.1
